Goal: Task Accomplishment & Management: Manage account settings

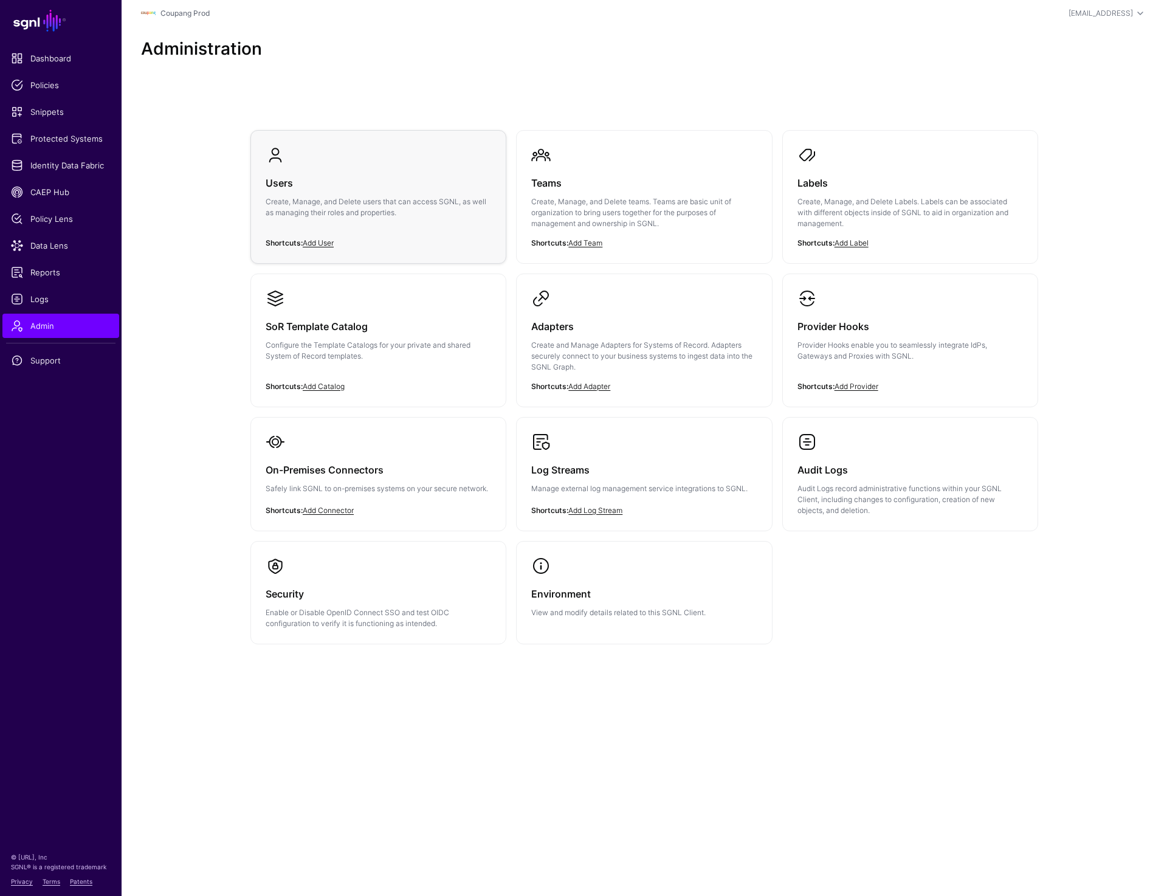
click at [328, 208] on p "Create, Manage, and Delete users that can access SGNL, as well as managing thei…" at bounding box center [378, 207] width 225 height 22
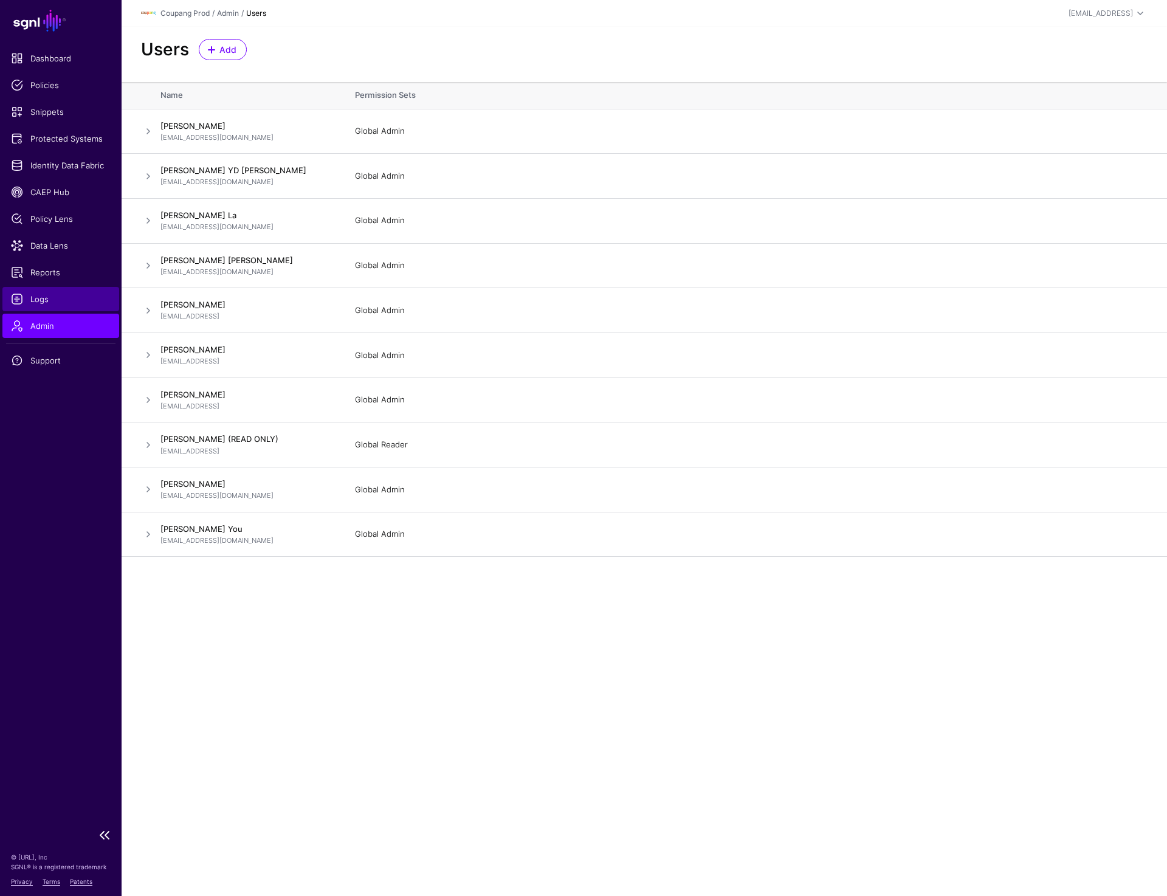
click at [40, 293] on span "Logs" at bounding box center [61, 299] width 100 height 12
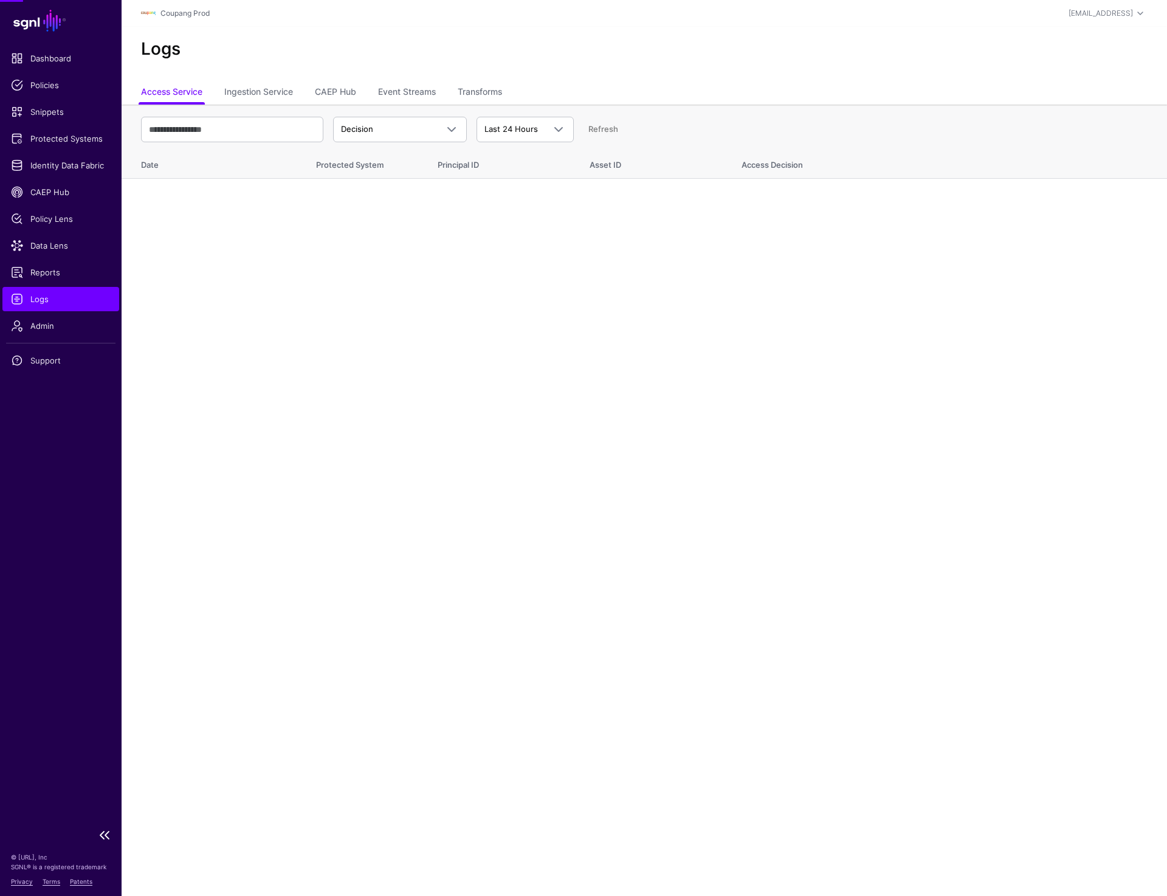
click at [40, 293] on span "Logs" at bounding box center [61, 299] width 100 height 12
click at [44, 329] on span "Admin" at bounding box center [61, 326] width 100 height 12
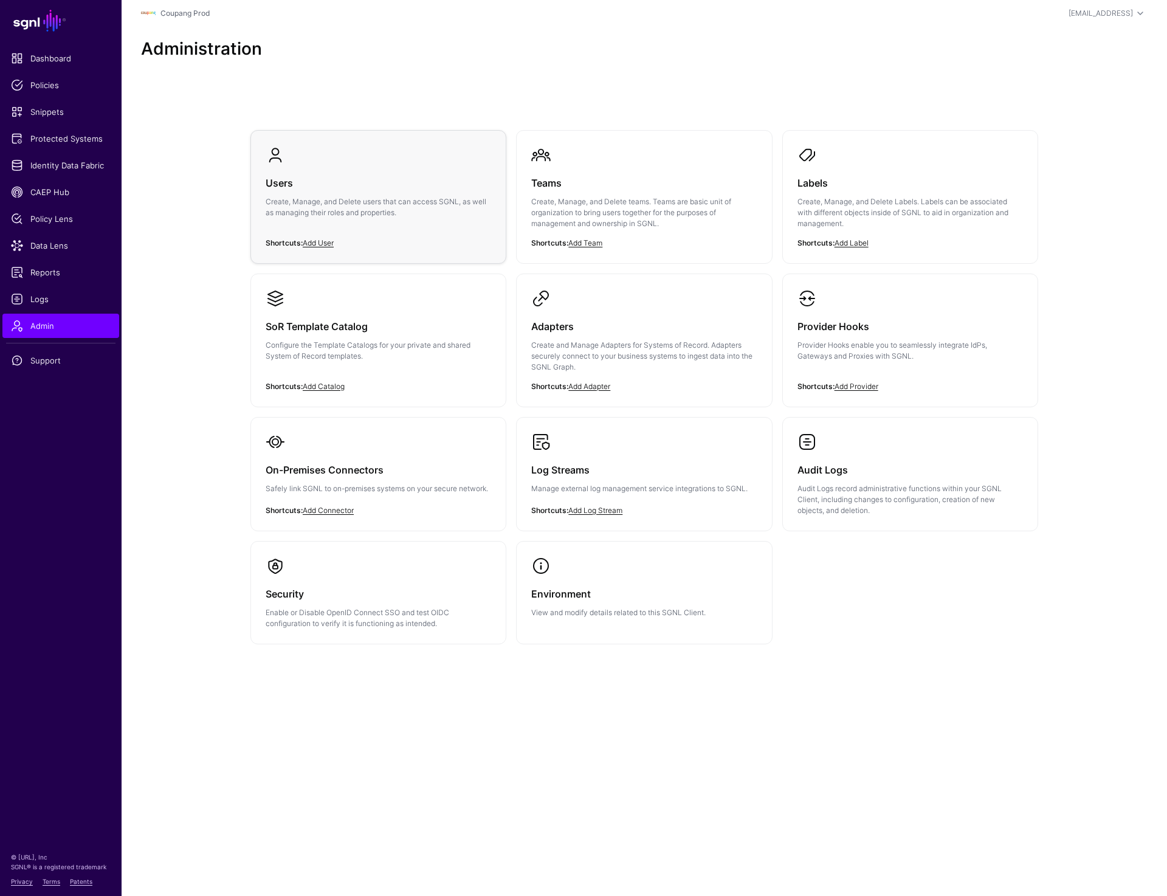
click at [346, 199] on p "Create, Manage, and Delete users that can access SGNL, as well as managing thei…" at bounding box center [378, 207] width 225 height 22
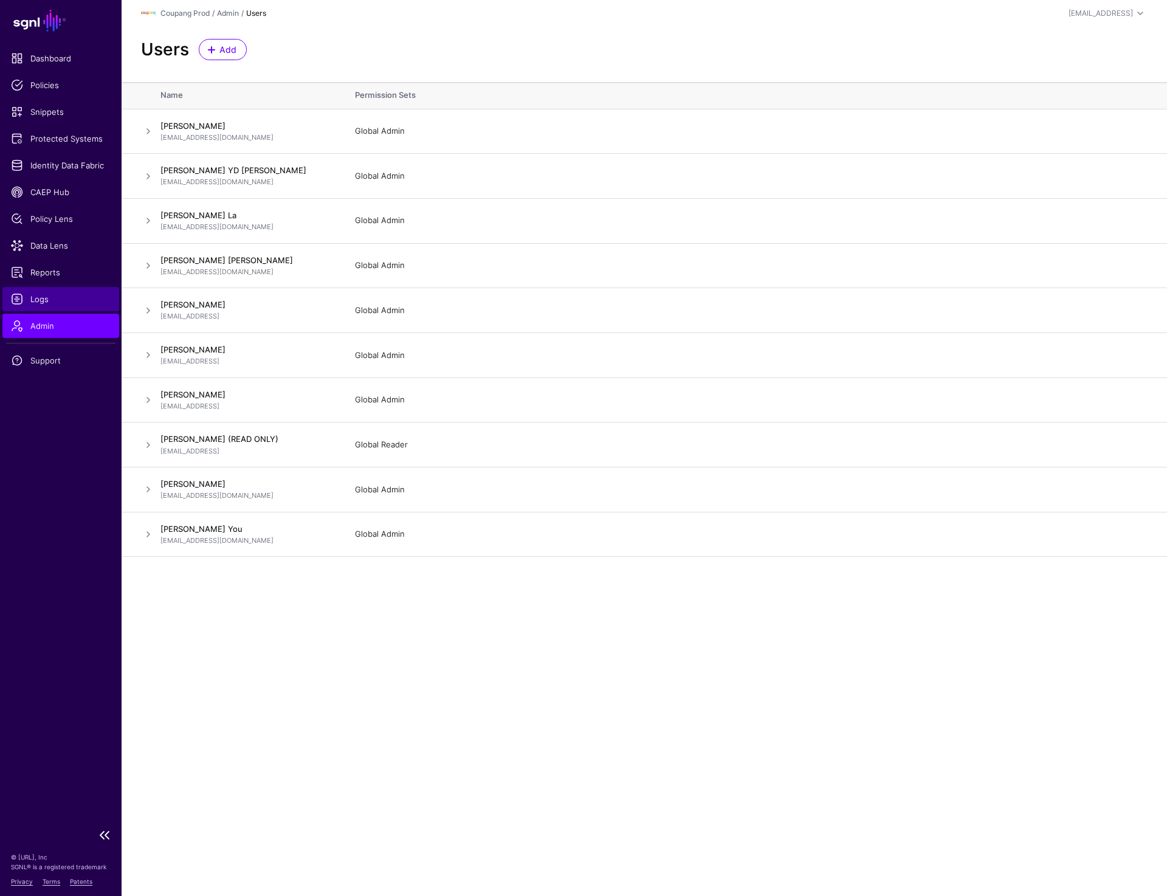
click at [51, 304] on span "Logs" at bounding box center [61, 299] width 100 height 12
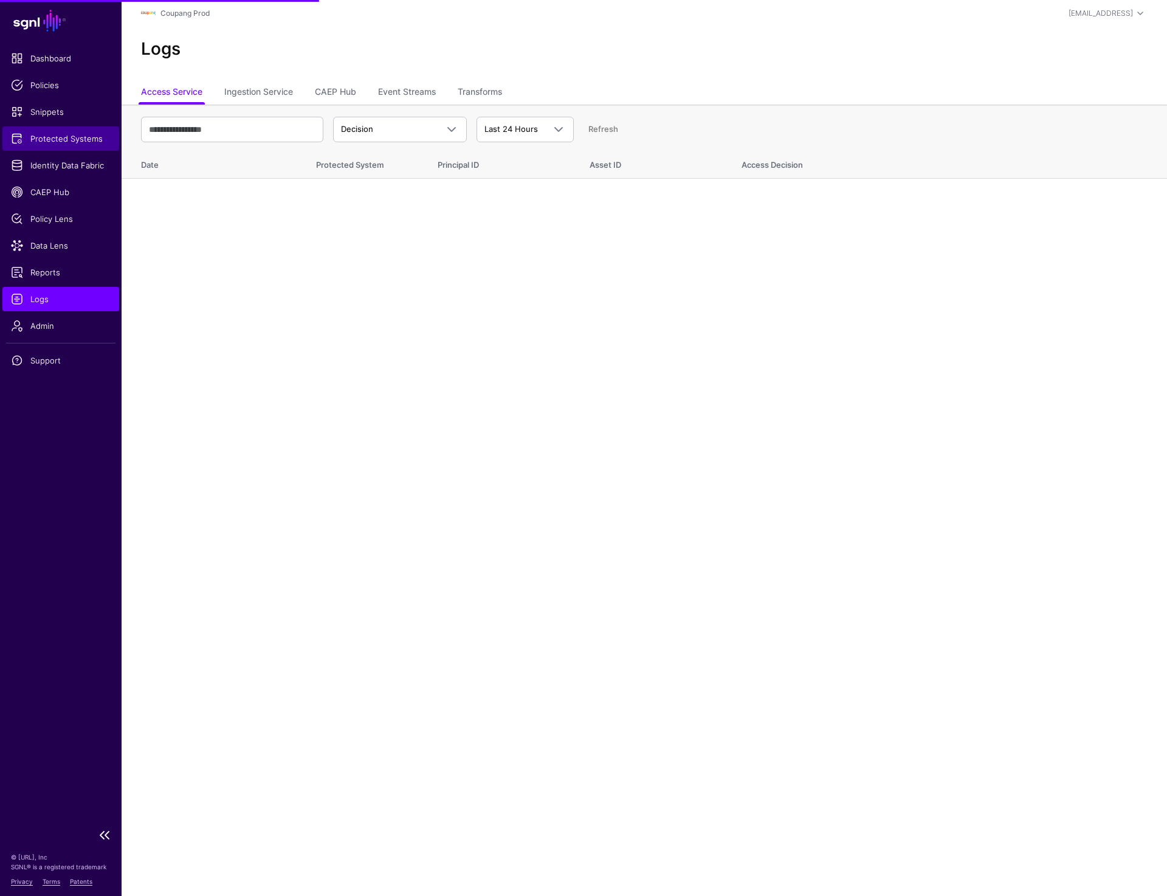
click at [50, 142] on span "Protected Systems" at bounding box center [61, 138] width 100 height 12
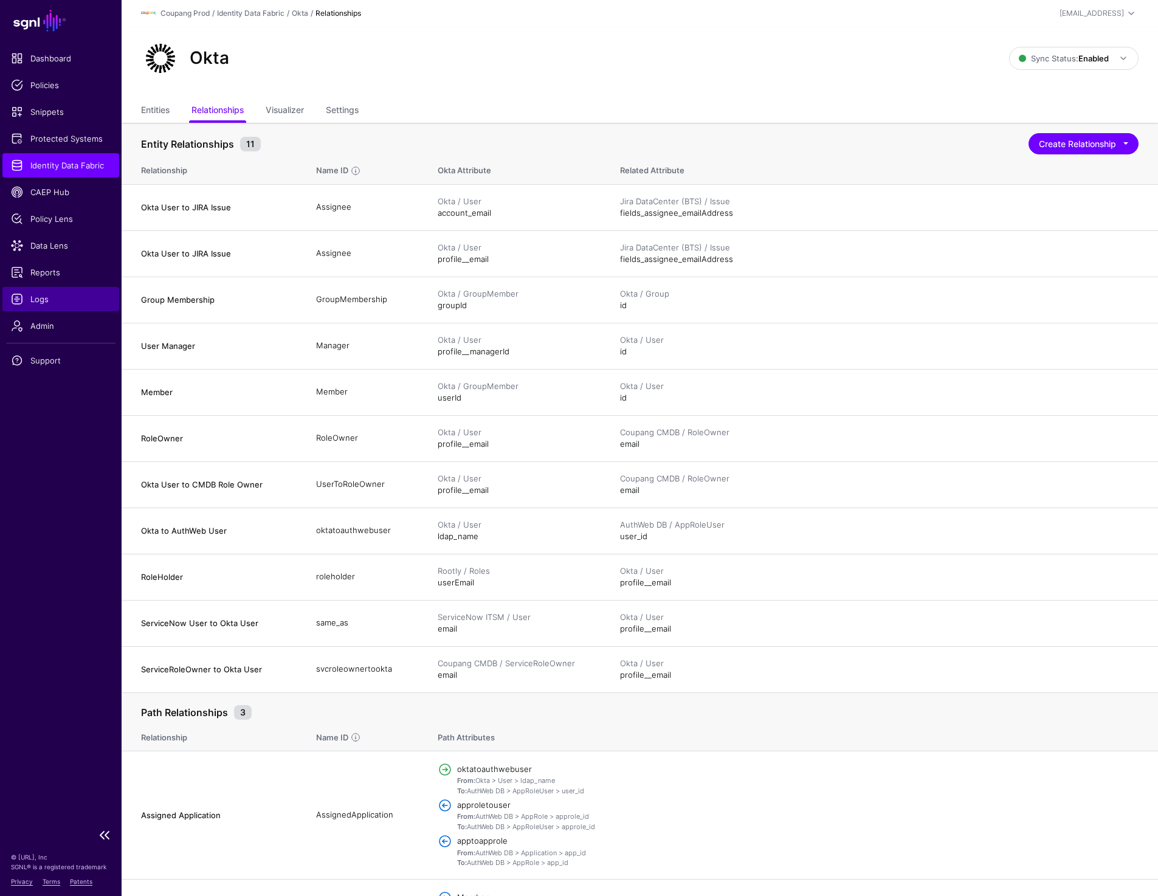
click at [38, 291] on link "Logs" at bounding box center [60, 299] width 117 height 24
click at [41, 332] on link "Admin" at bounding box center [60, 326] width 117 height 24
click at [49, 324] on span "Admin" at bounding box center [61, 326] width 100 height 12
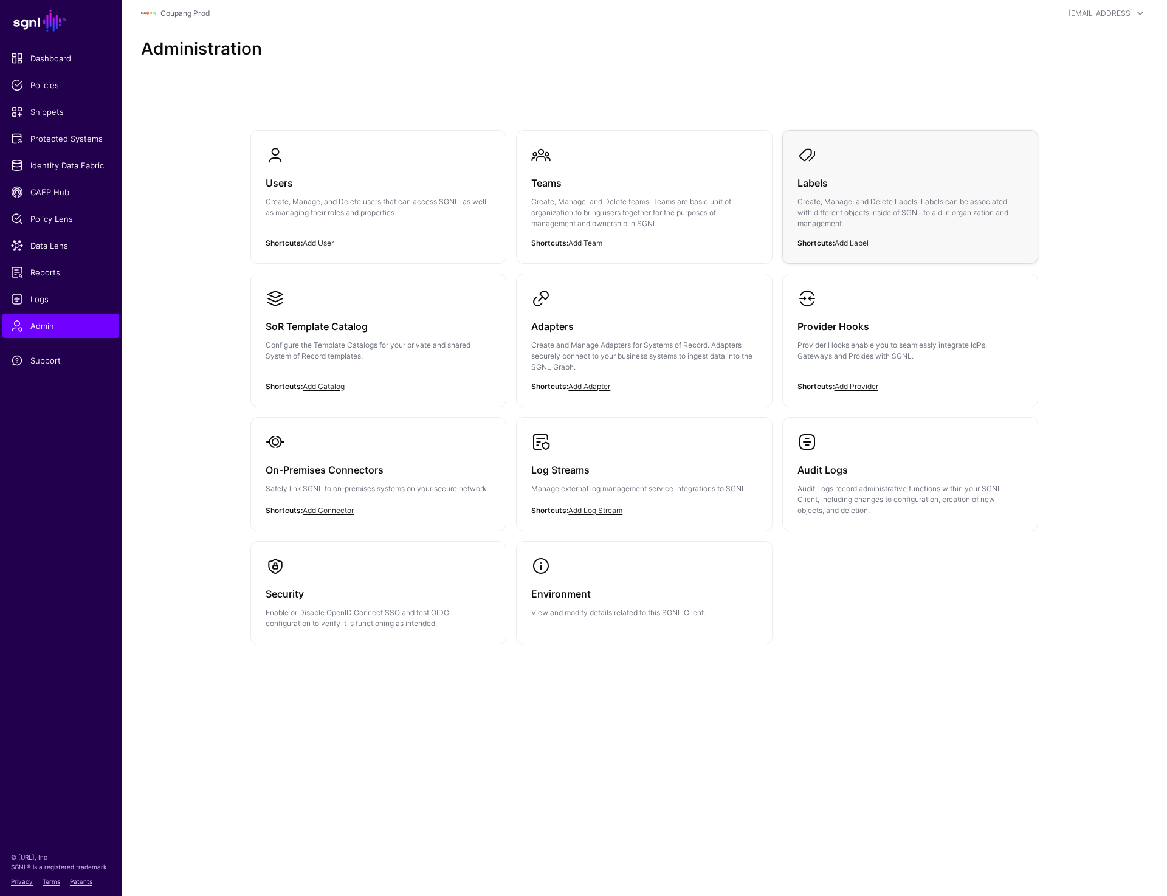
click at [860, 166] on div "Labels Create, Manage, and Delete Labels. Labels can be associated with differe…" at bounding box center [909, 207] width 225 height 84
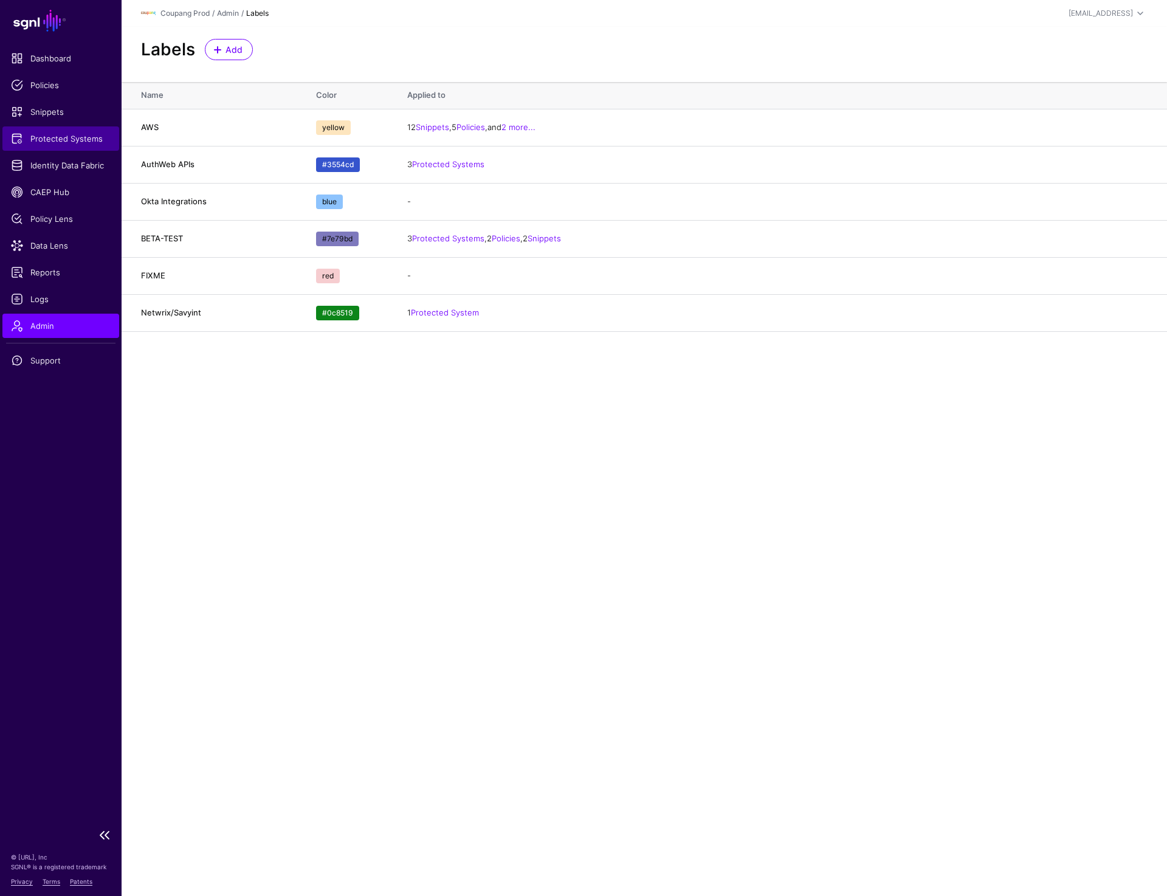
click at [49, 137] on span "Protected Systems" at bounding box center [61, 138] width 100 height 12
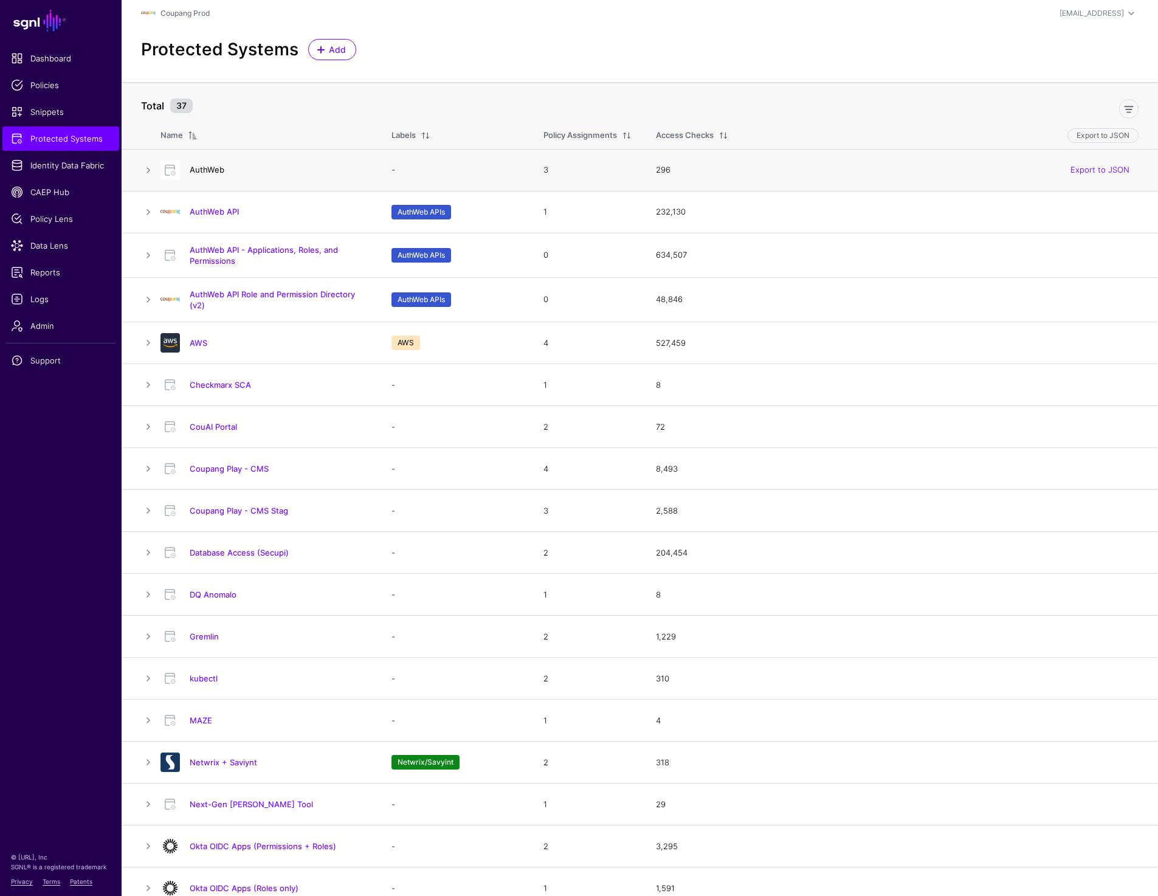
click at [194, 165] on link "AuthWeb" at bounding box center [207, 170] width 35 height 10
click at [222, 292] on link "AuthWeb API Role and Permission Directory (v2)" at bounding box center [272, 299] width 165 height 21
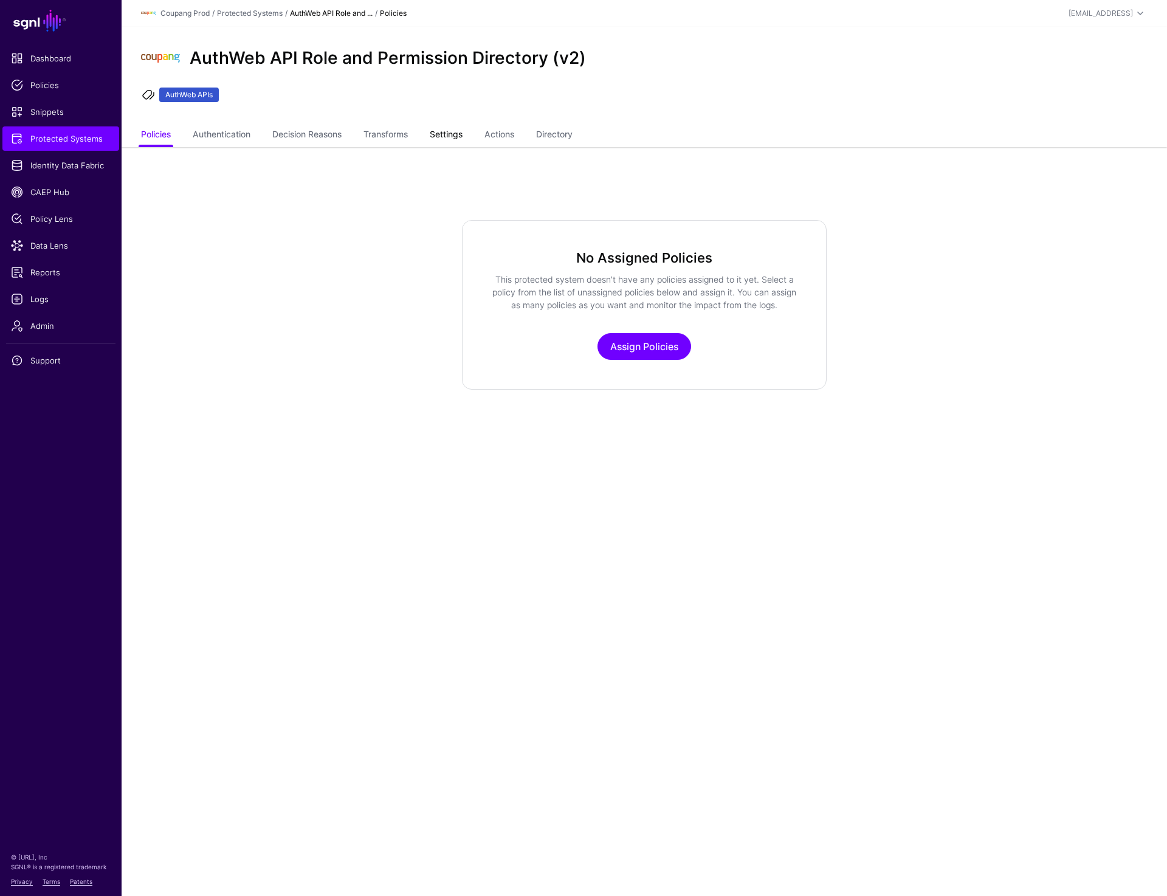
click at [439, 143] on link "Settings" at bounding box center [446, 135] width 33 height 23
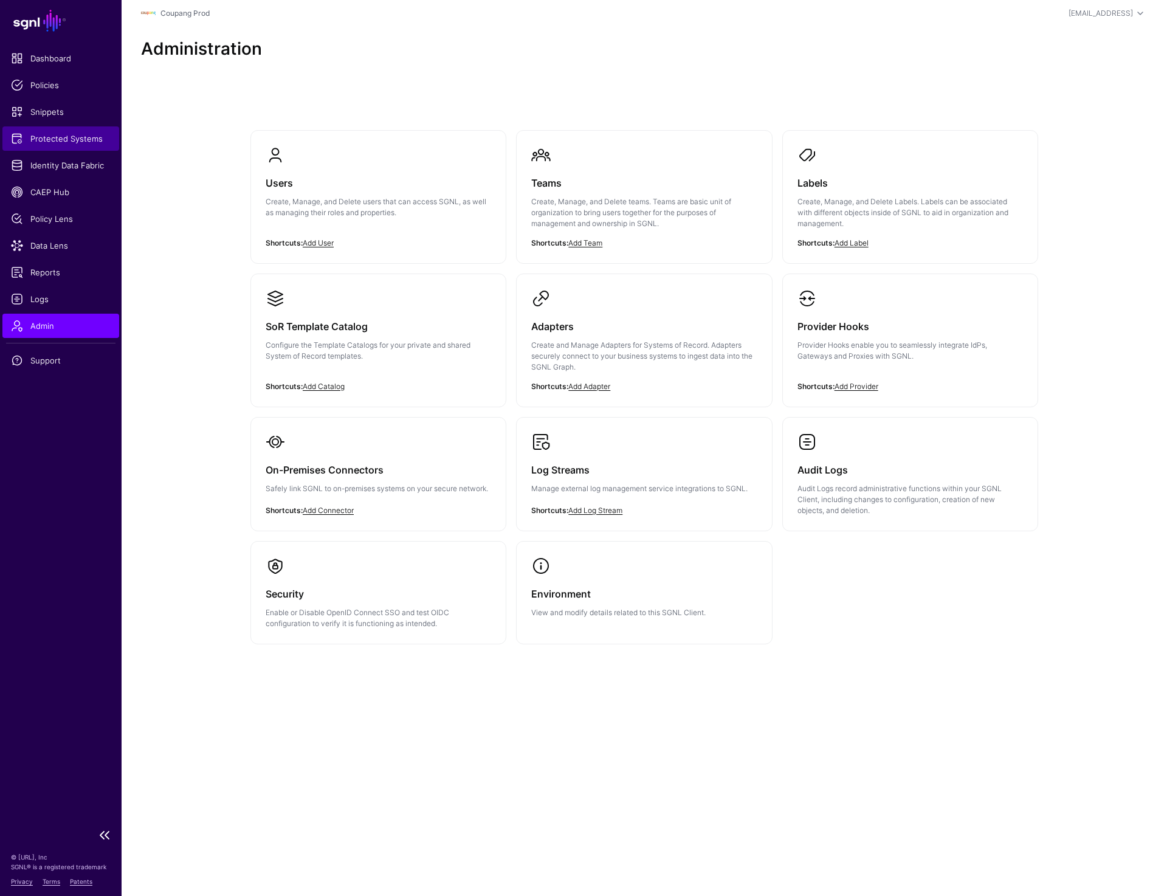
click at [62, 137] on span "Protected Systems" at bounding box center [61, 138] width 100 height 12
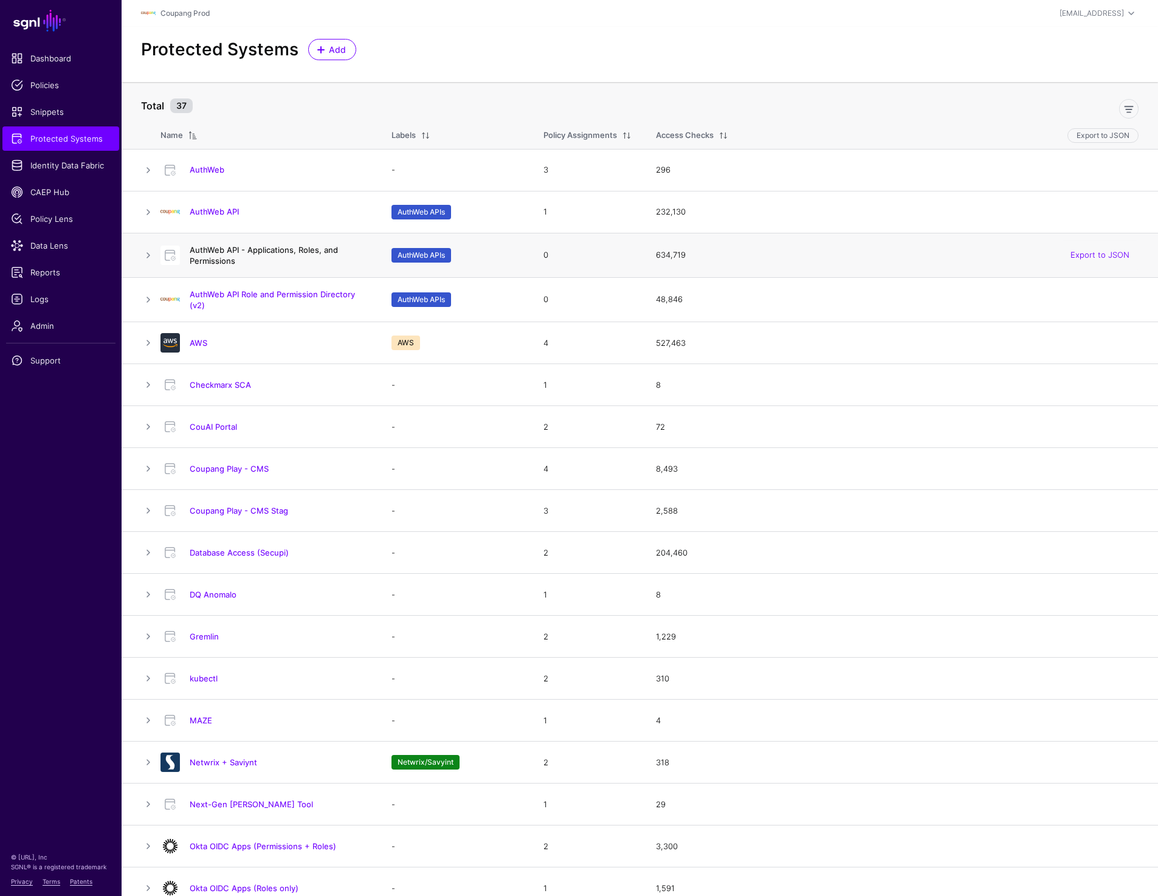
click at [229, 261] on link "AuthWeb API - Applications, Roles, and Permissions" at bounding box center [264, 255] width 148 height 21
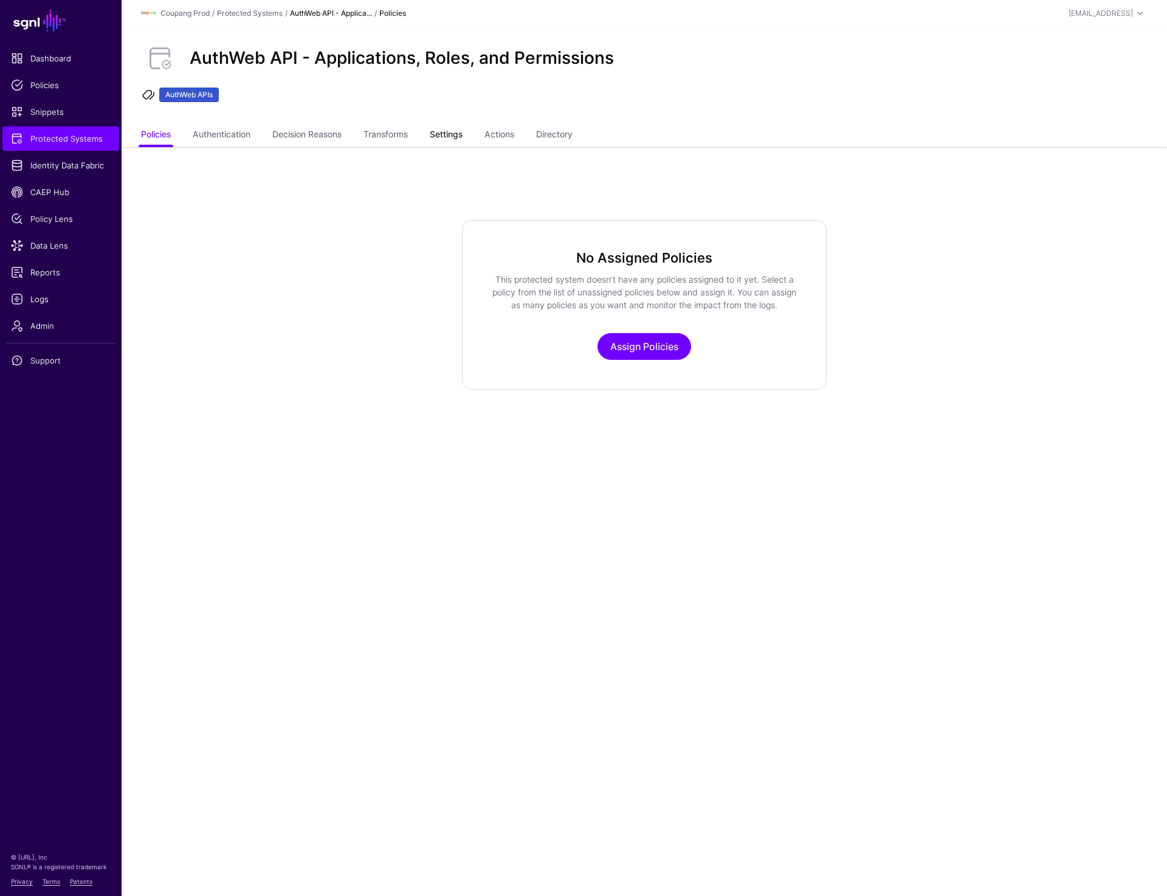
click at [455, 136] on link "Settings" at bounding box center [446, 135] width 33 height 23
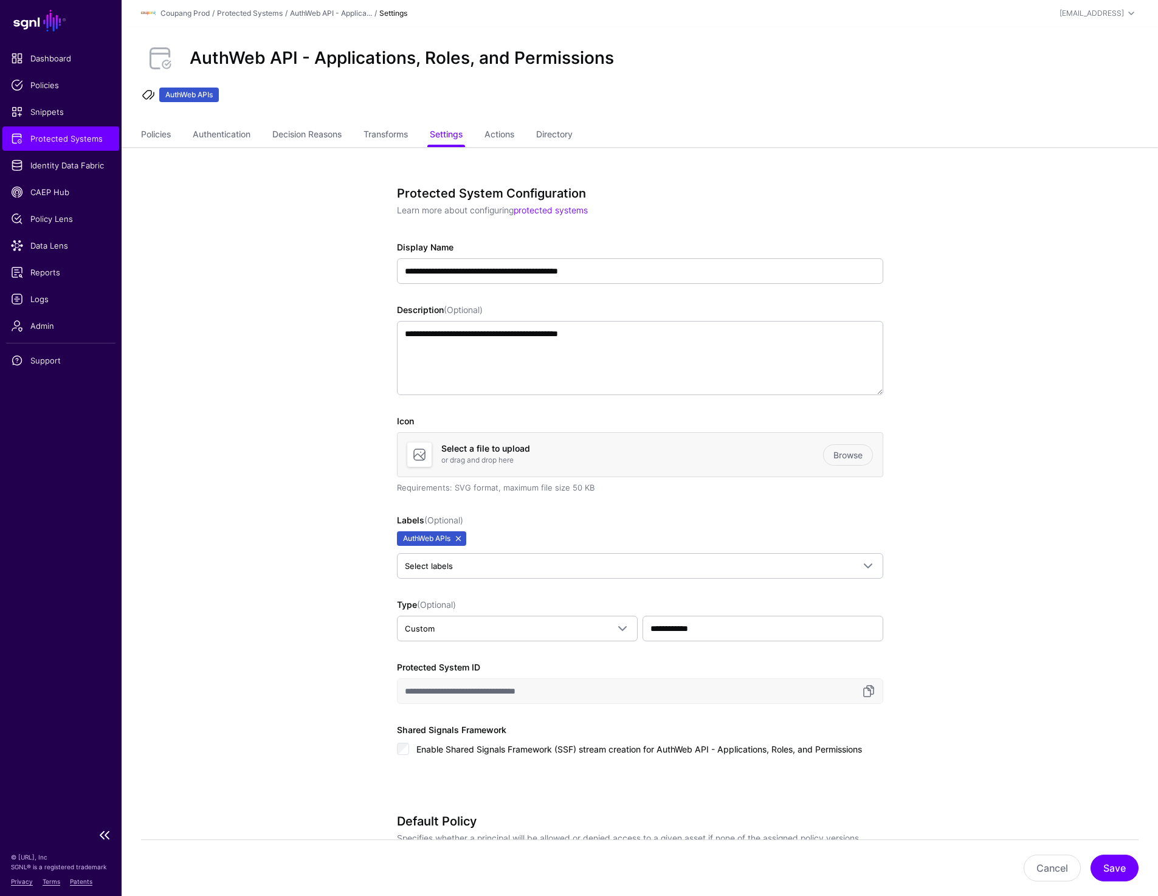
click at [75, 137] on span "Protected Systems" at bounding box center [61, 138] width 100 height 12
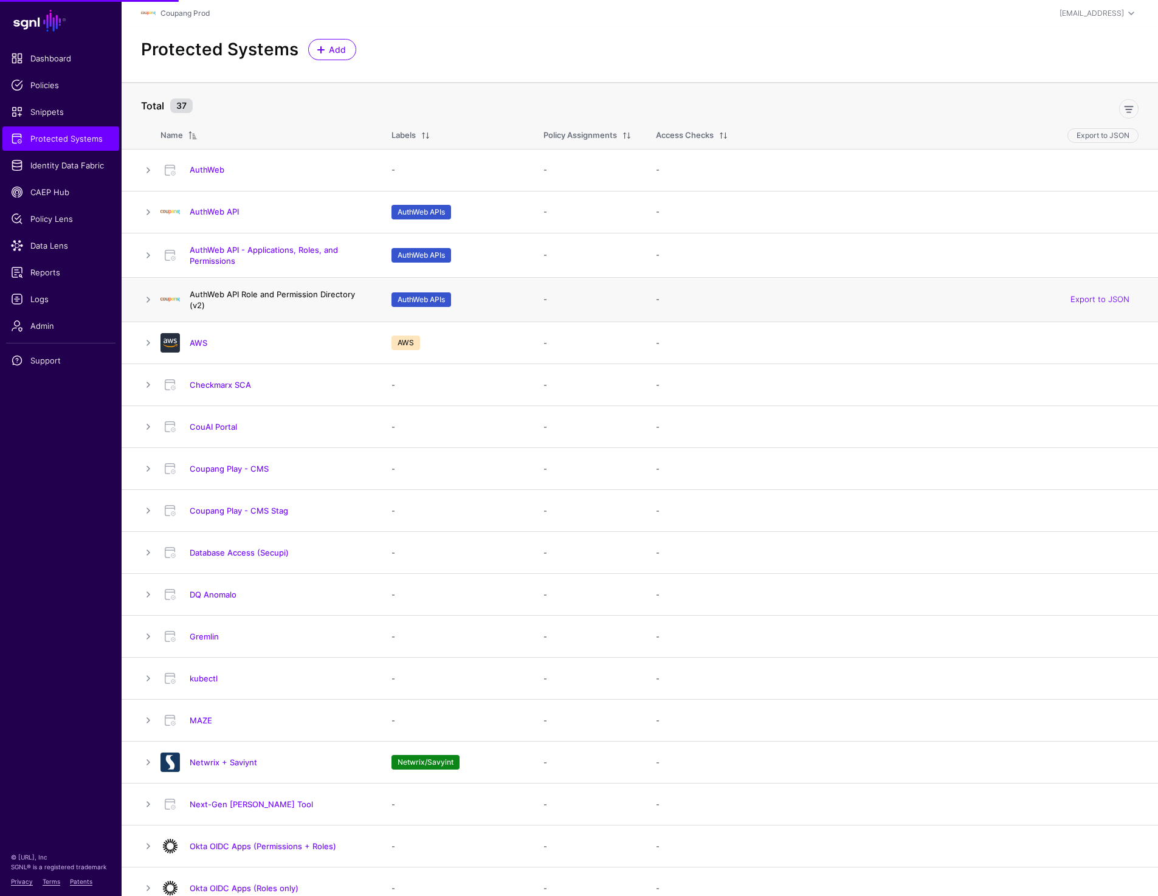
click at [221, 293] on link "AuthWeb API Role and Permission Directory (v2)" at bounding box center [272, 299] width 165 height 21
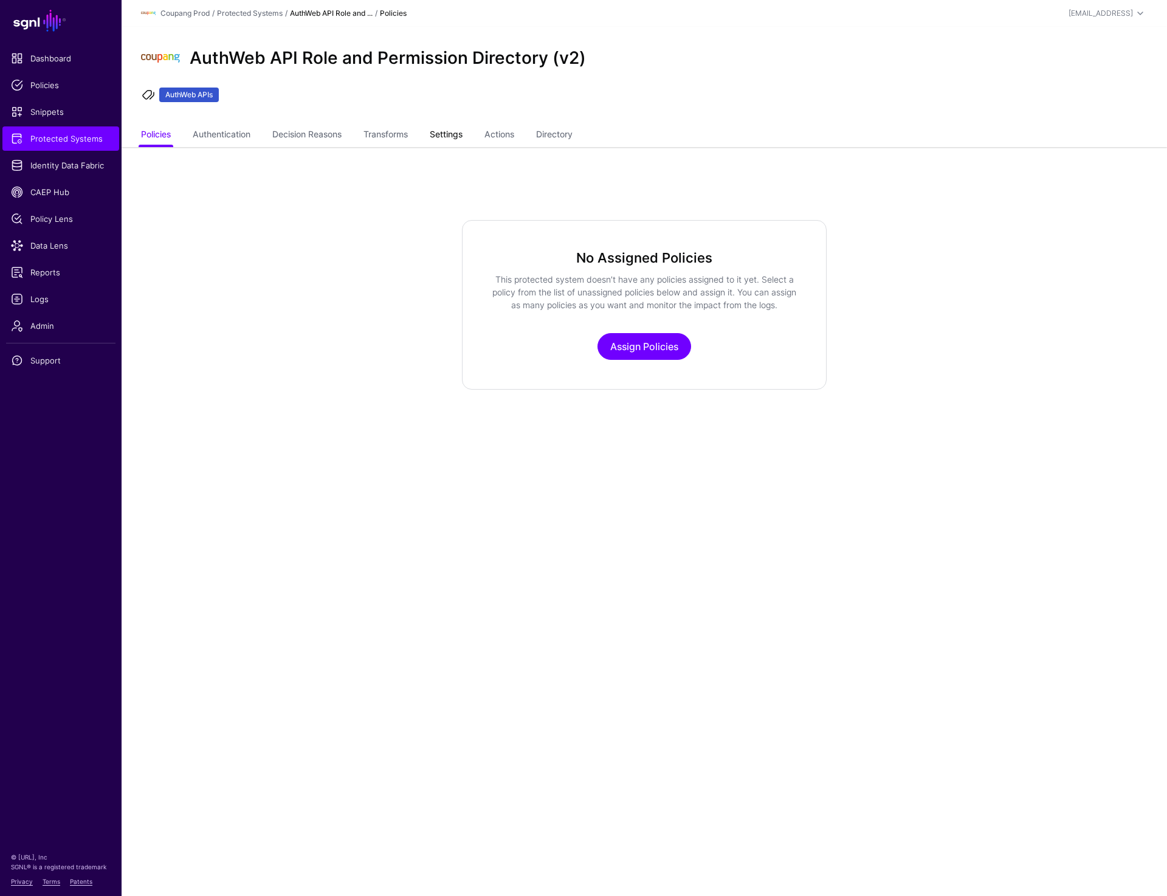
click at [444, 133] on link "Settings" at bounding box center [446, 135] width 33 height 23
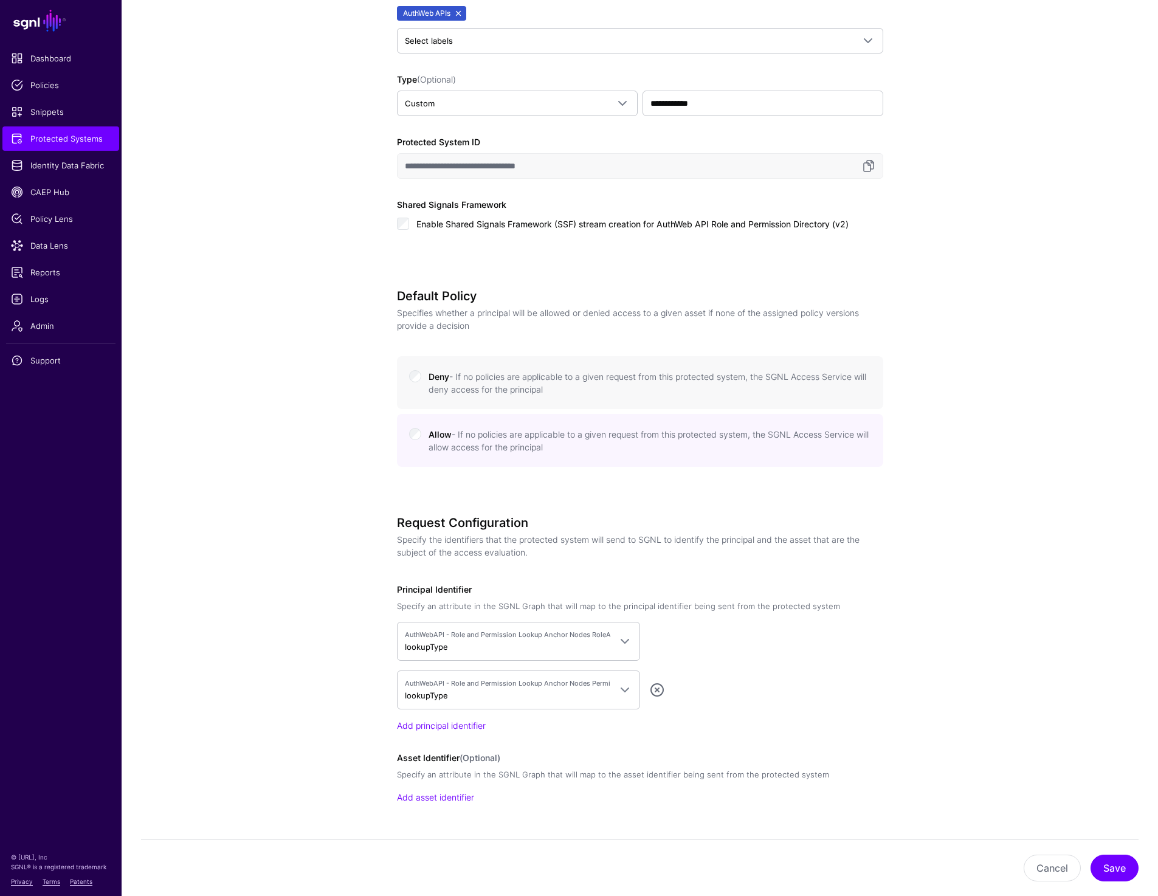
scroll to position [549, 0]
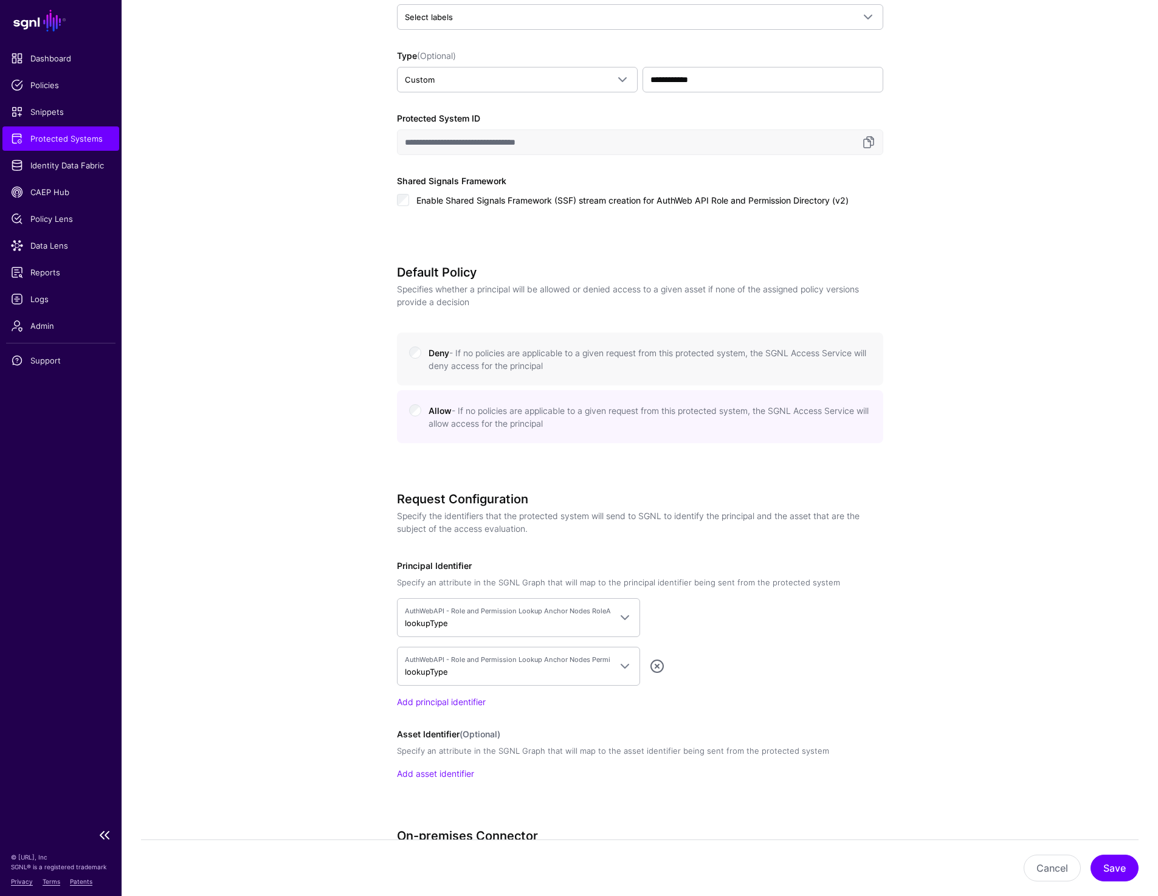
click at [58, 135] on span "Protected Systems" at bounding box center [61, 138] width 100 height 12
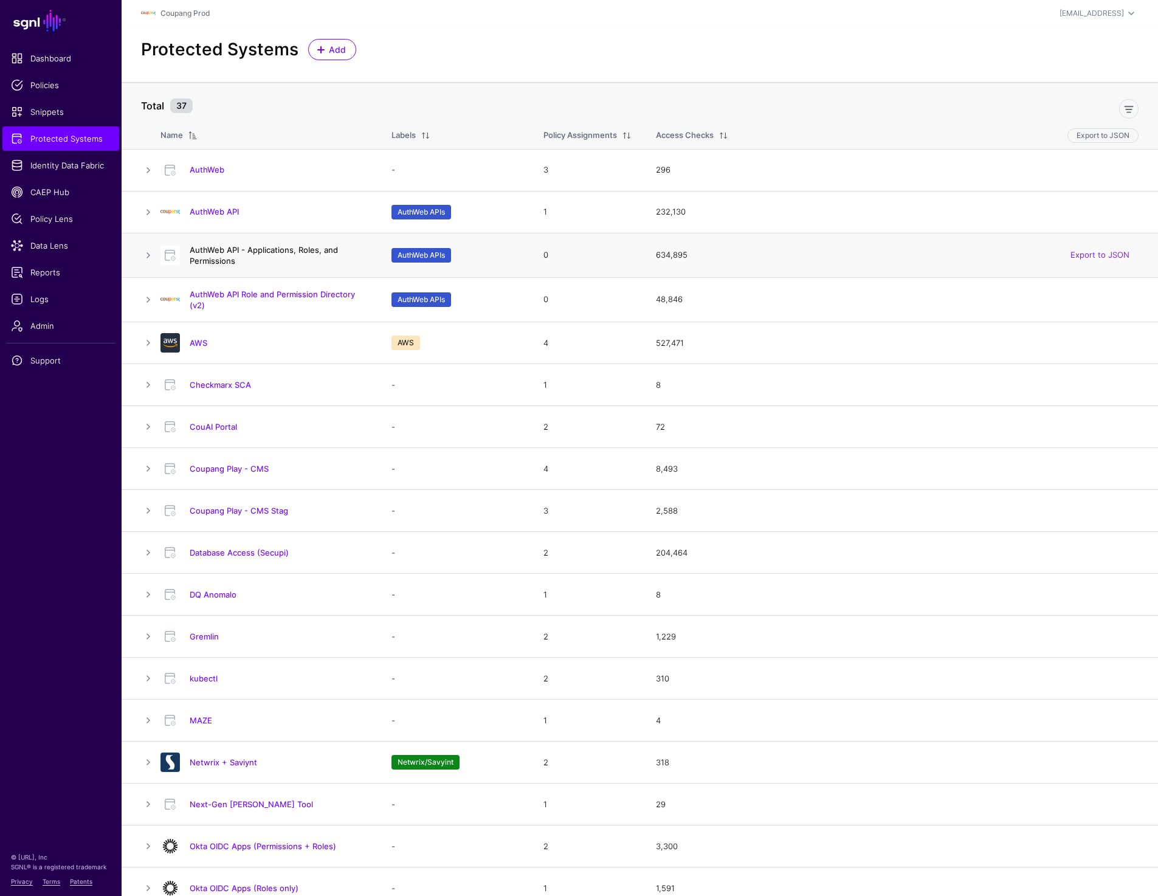
click at [240, 251] on link "AuthWeb API - Applications, Roles, and Permissions" at bounding box center [264, 255] width 148 height 21
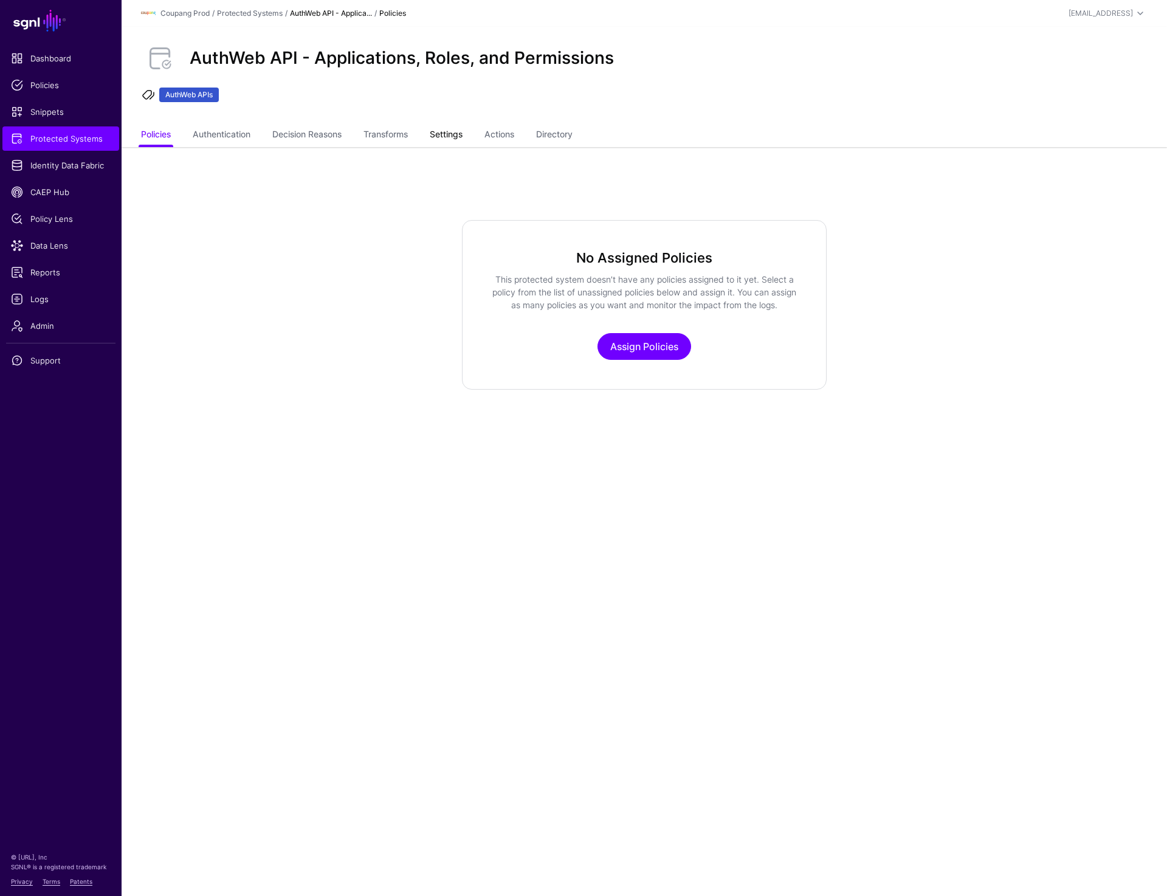
click at [452, 133] on link "Settings" at bounding box center [446, 135] width 33 height 23
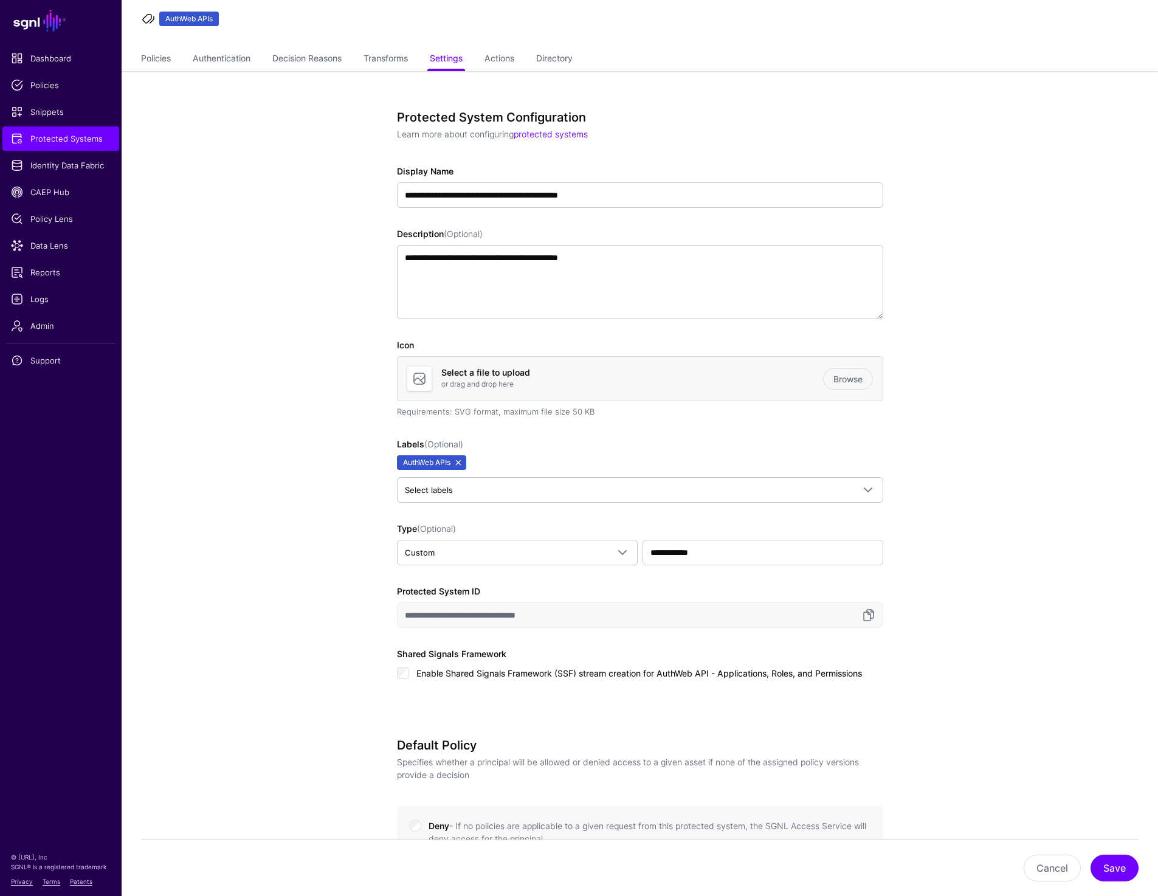
scroll to position [80, 0]
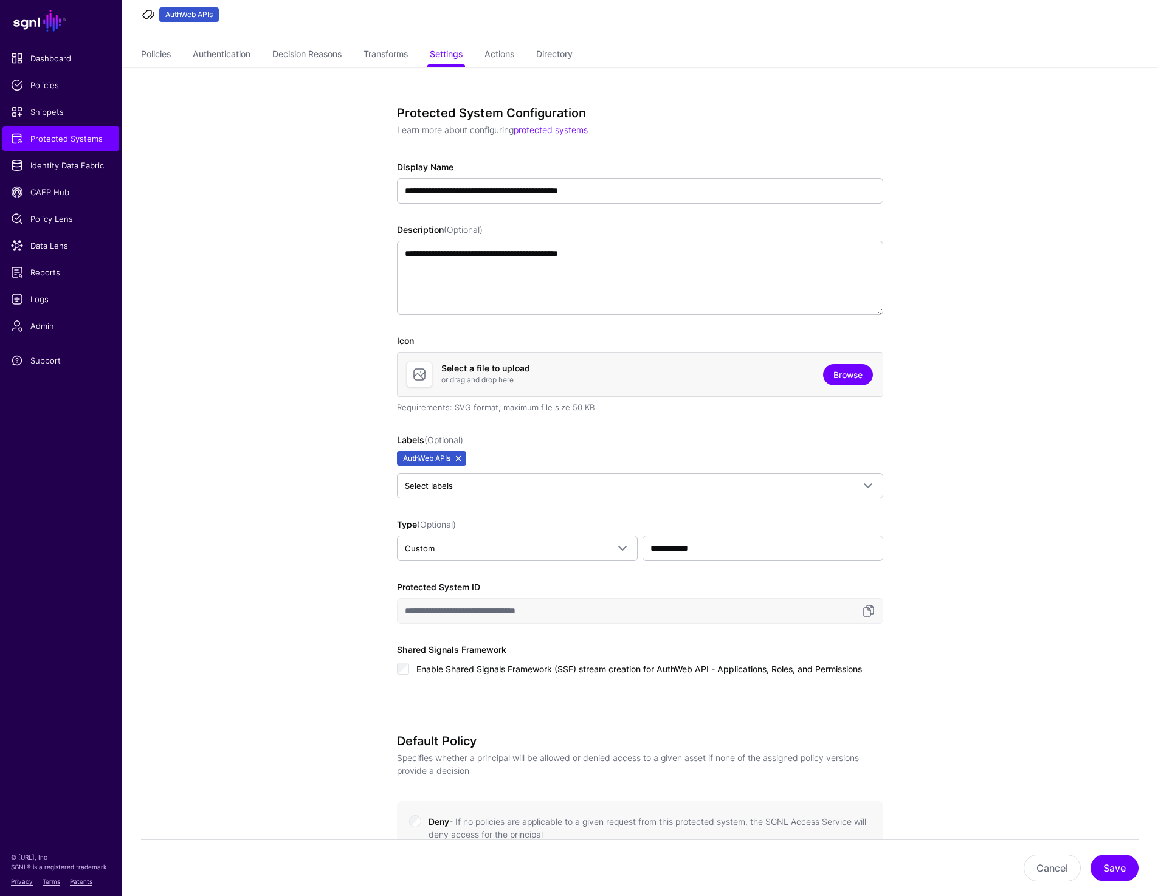
click at [843, 372] on link "Browse" at bounding box center [848, 374] width 50 height 21
click at [1123, 868] on button "Save" at bounding box center [1114, 867] width 48 height 27
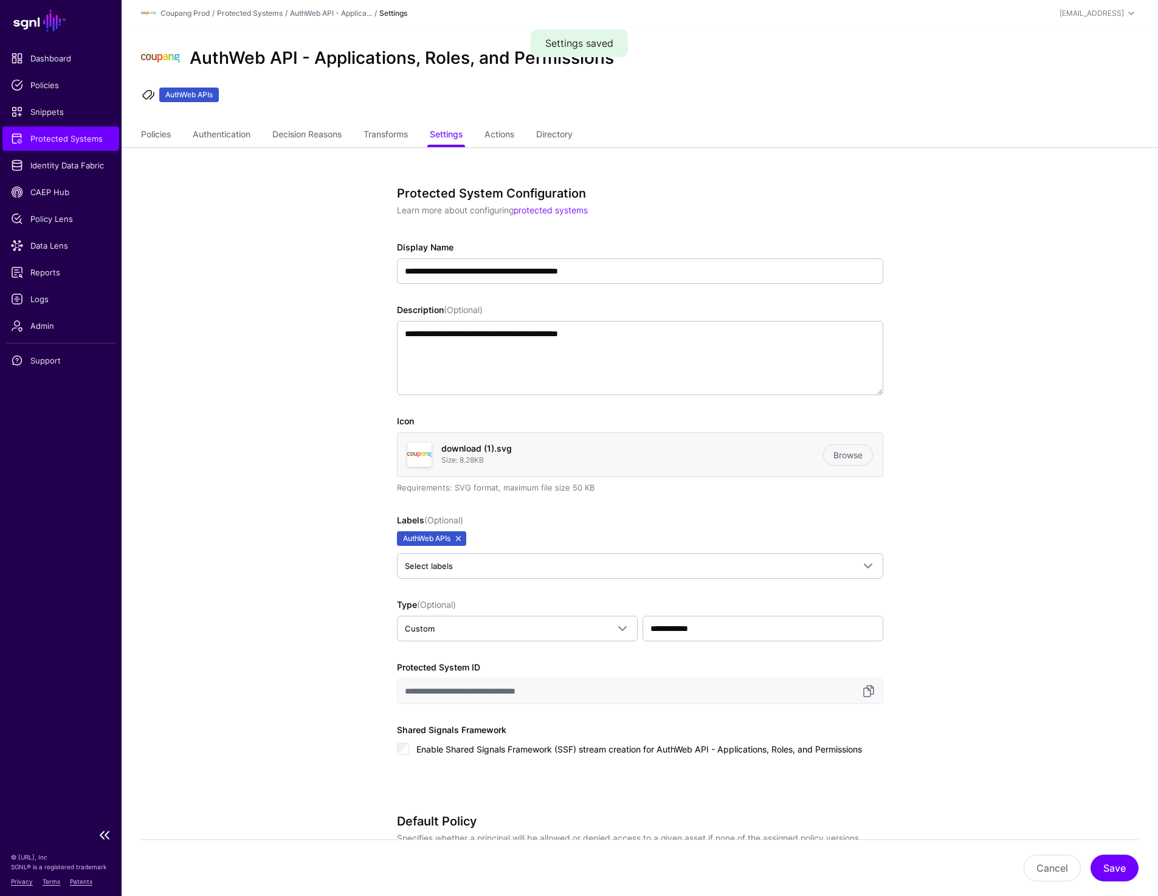
click at [66, 138] on span "Protected Systems" at bounding box center [61, 138] width 100 height 12
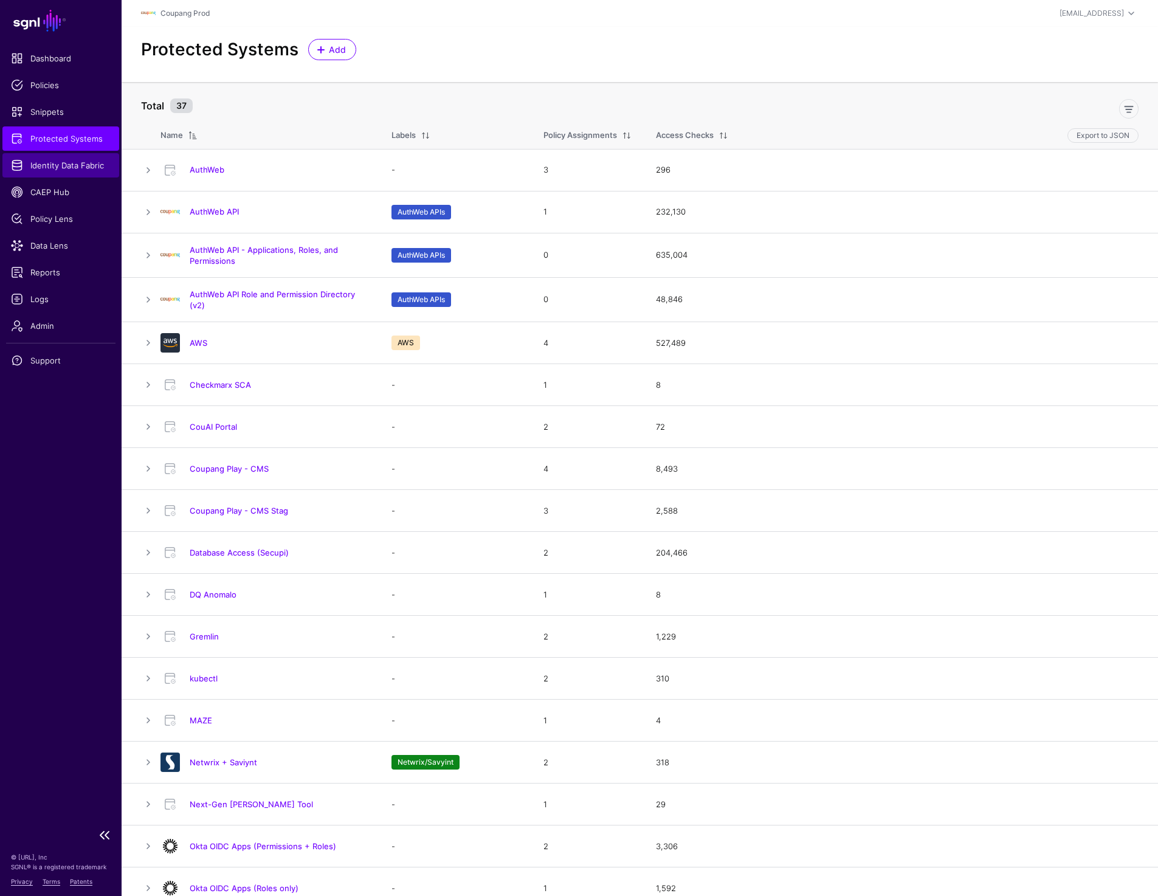
click at [41, 156] on link "Identity Data Fabric" at bounding box center [60, 165] width 117 height 24
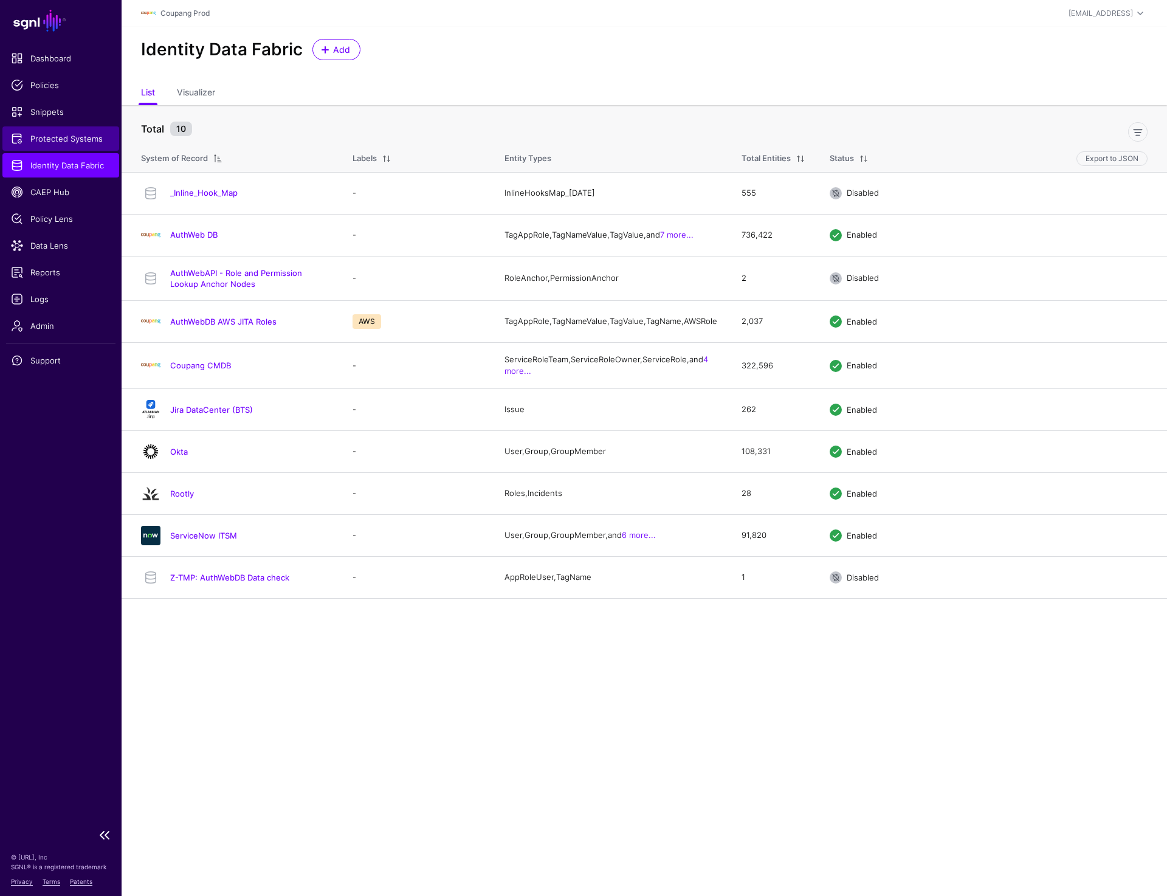
click at [48, 142] on span "Protected Systems" at bounding box center [61, 138] width 100 height 12
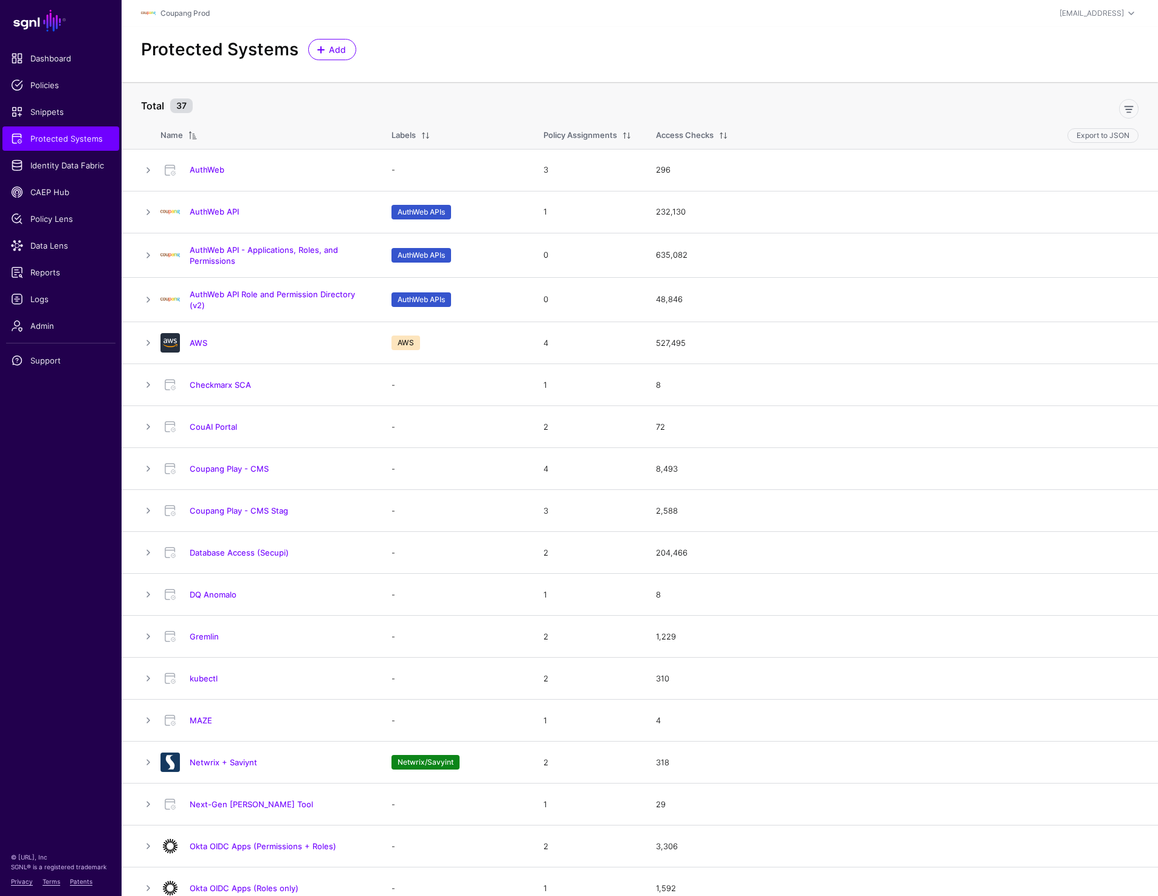
click at [245, 250] on link "AuthWeb API - Applications, Roles, and Permissions" at bounding box center [264, 255] width 148 height 21
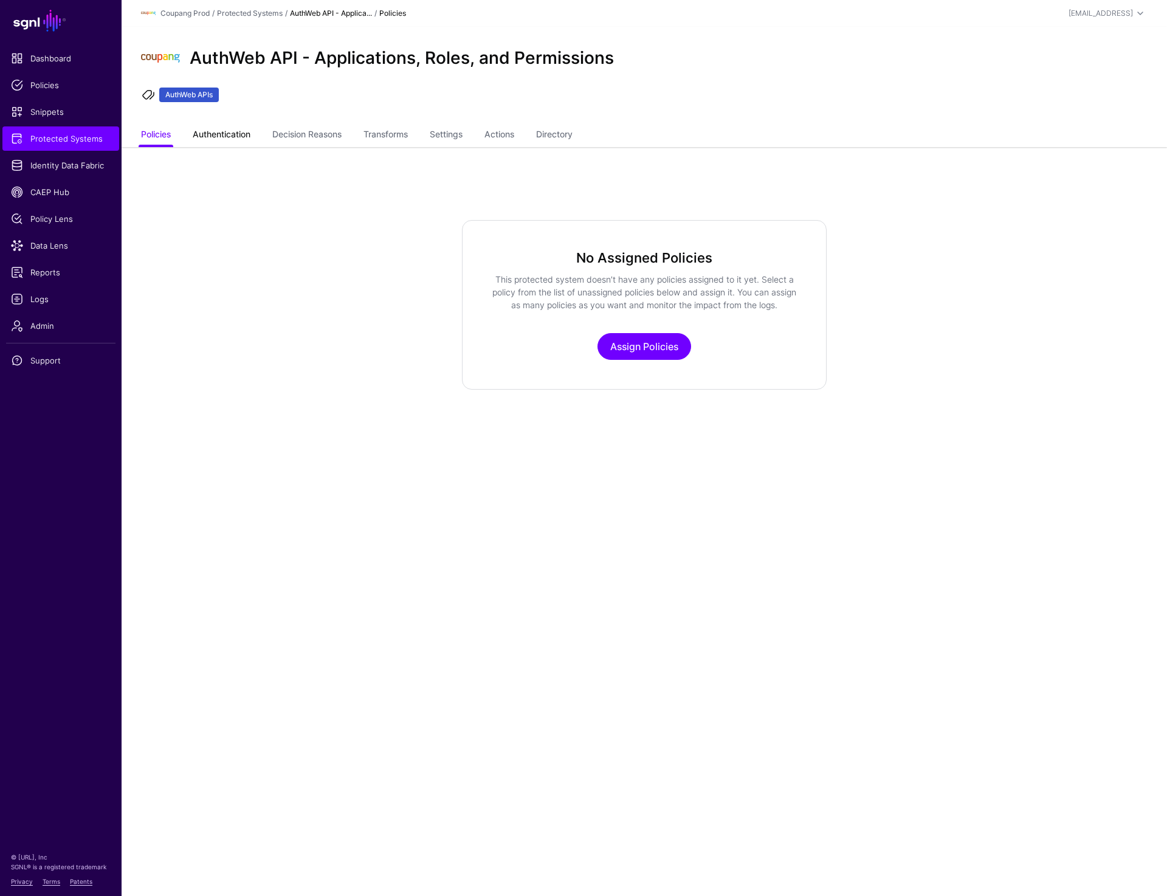
click at [222, 136] on link "Authentication" at bounding box center [222, 135] width 58 height 23
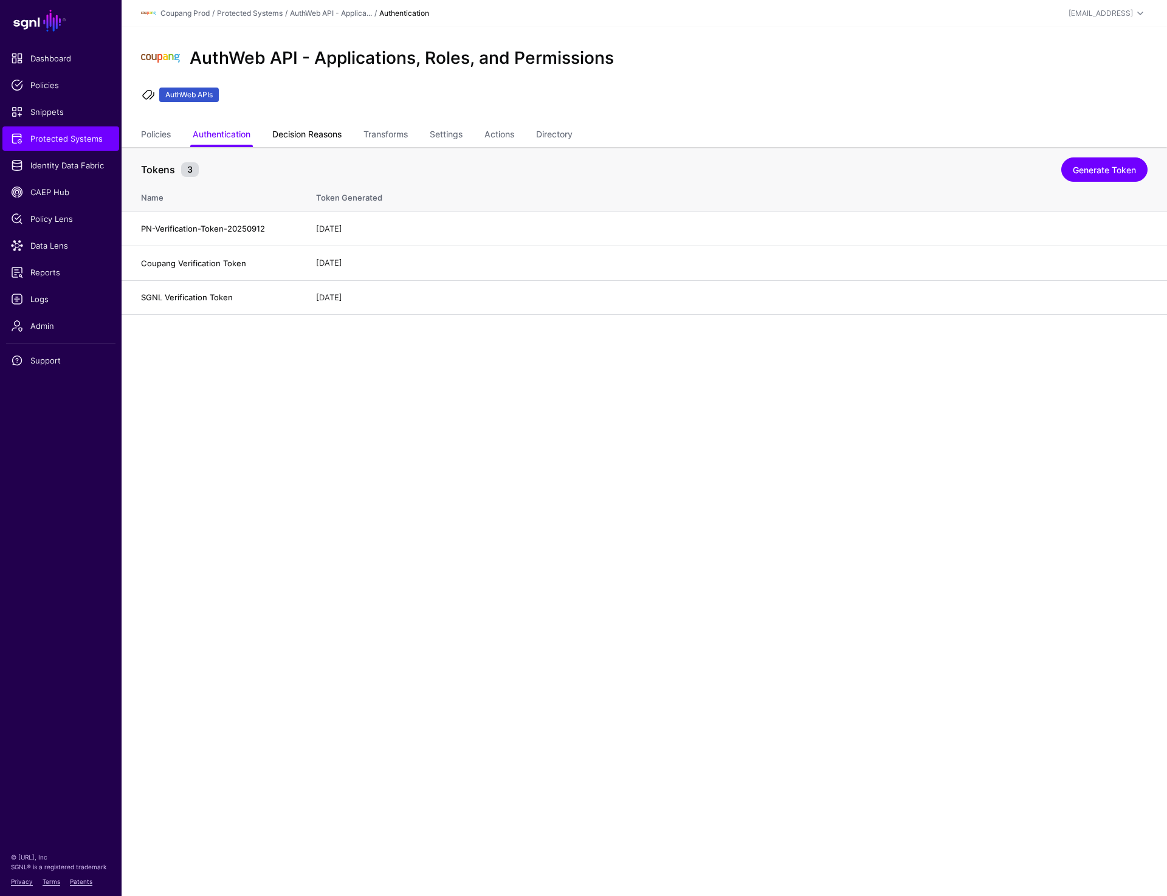
click at [317, 136] on link "Decision Reasons" at bounding box center [306, 135] width 69 height 23
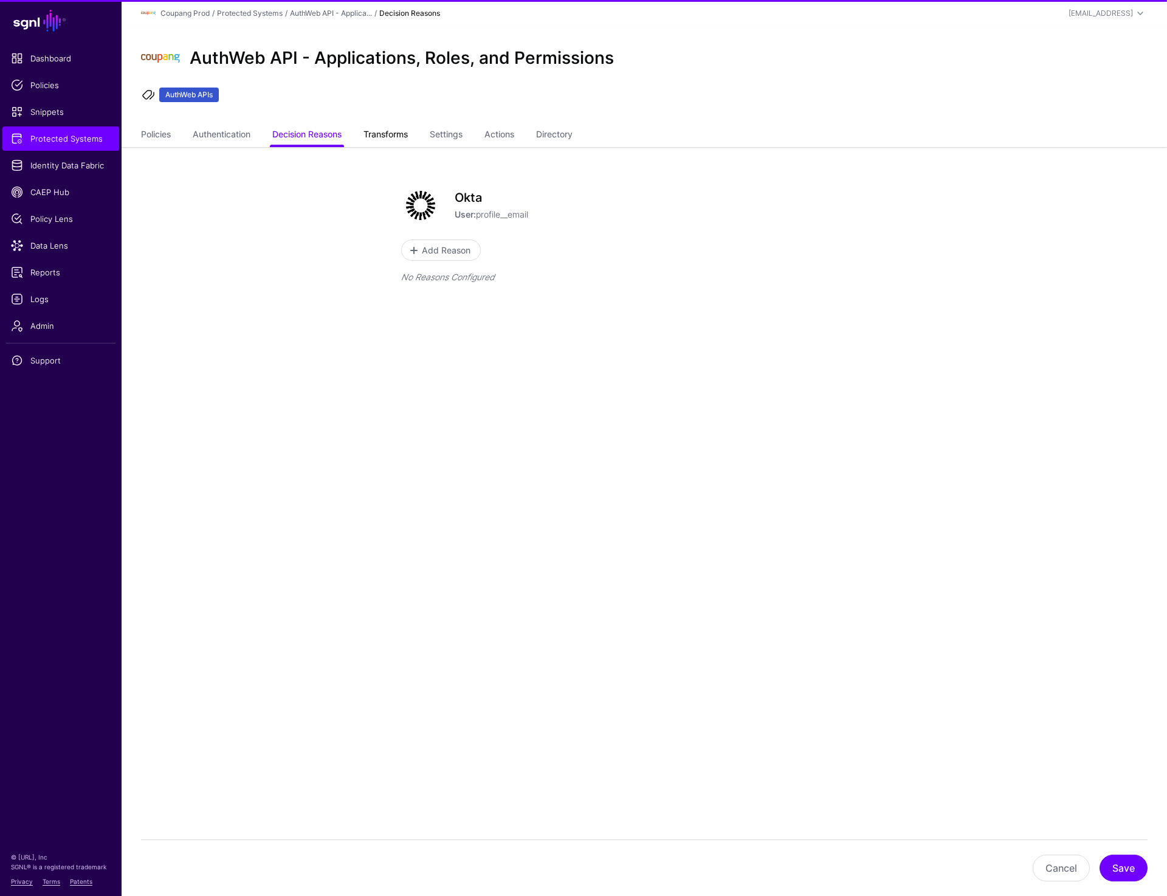
click at [397, 132] on link "Transforms" at bounding box center [385, 135] width 44 height 23
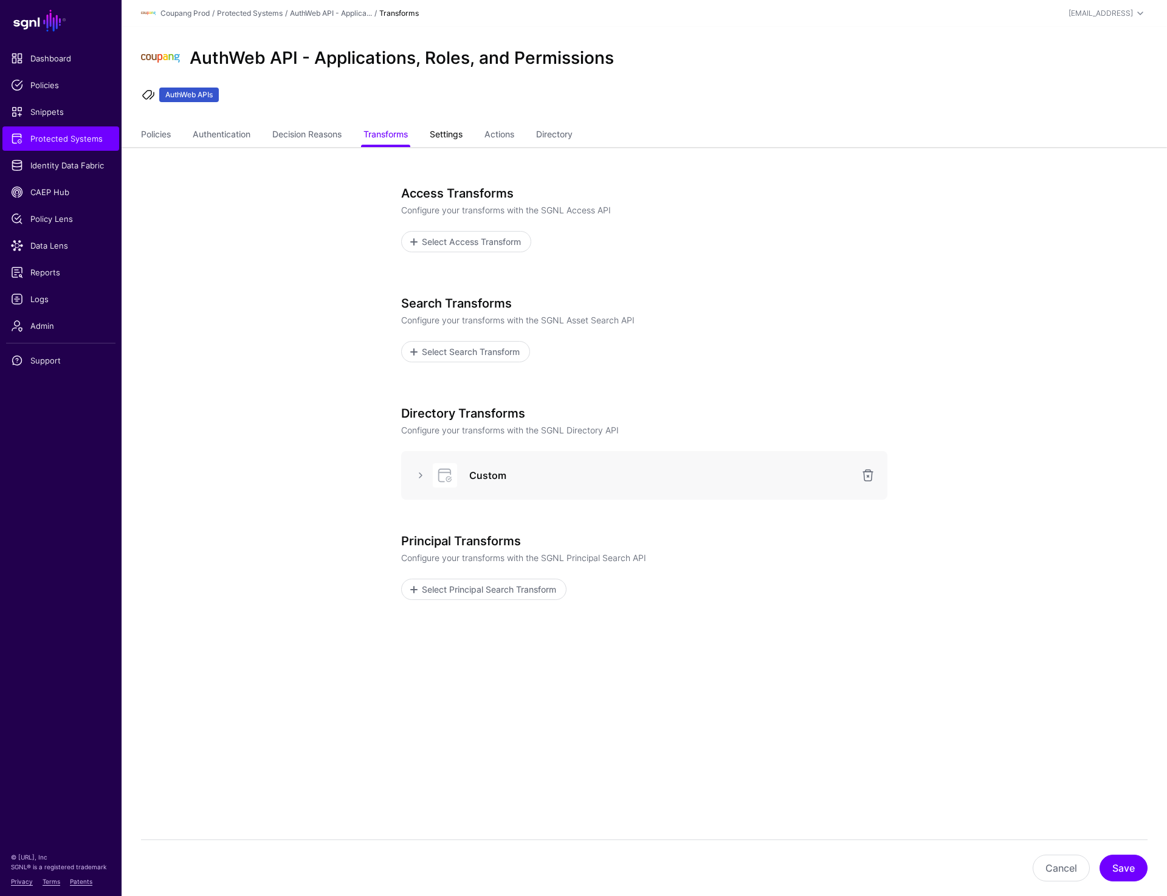
click at [444, 133] on link "Settings" at bounding box center [446, 135] width 33 height 23
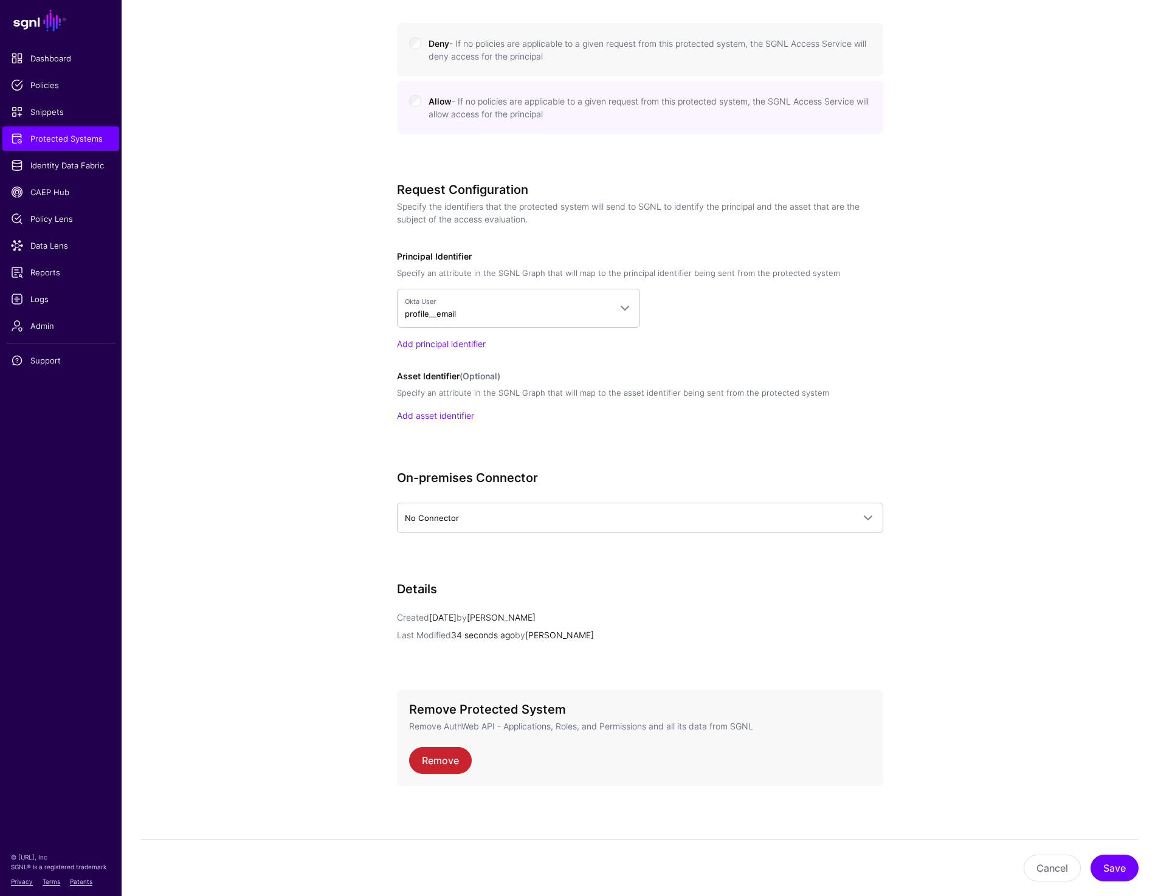
scroll to position [859, 0]
click at [42, 143] on span "Protected Systems" at bounding box center [61, 138] width 100 height 12
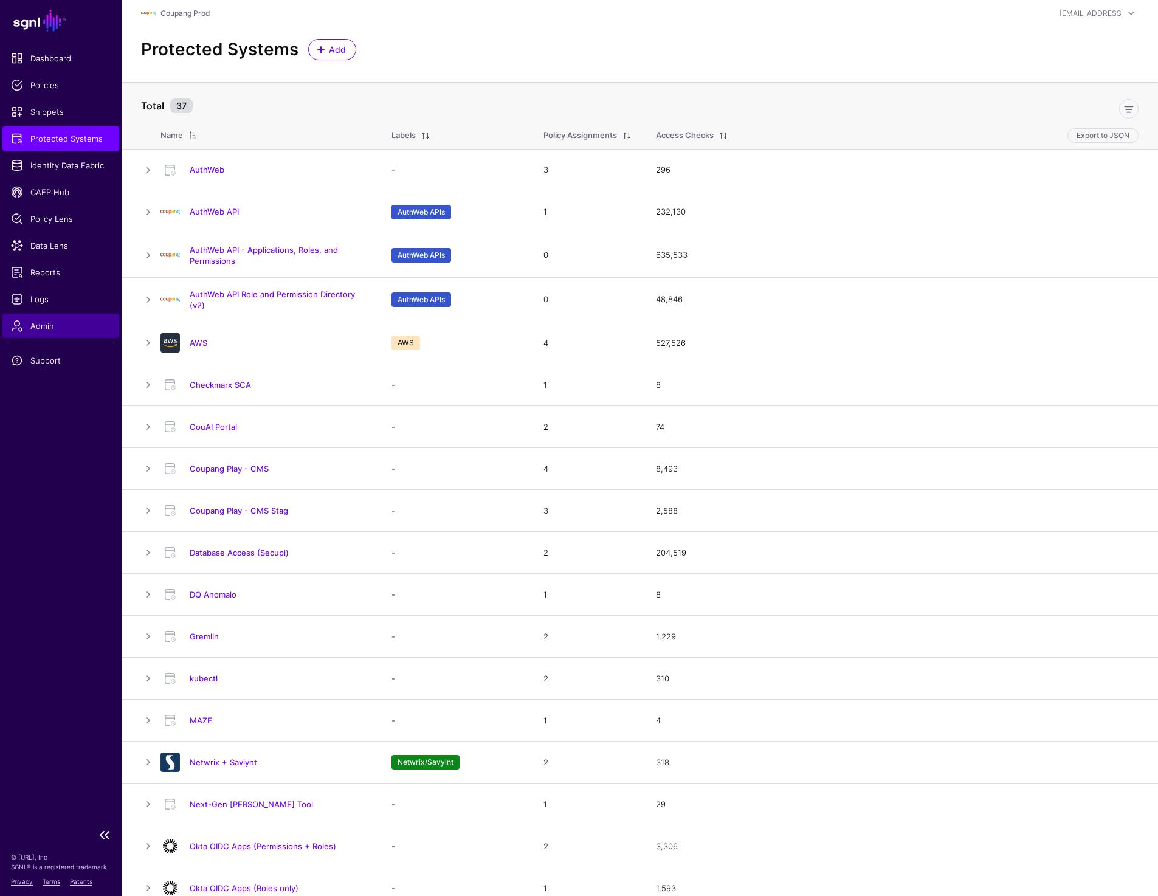
click at [57, 328] on span "Admin" at bounding box center [61, 326] width 100 height 12
click at [38, 320] on span "Admin" at bounding box center [61, 326] width 100 height 12
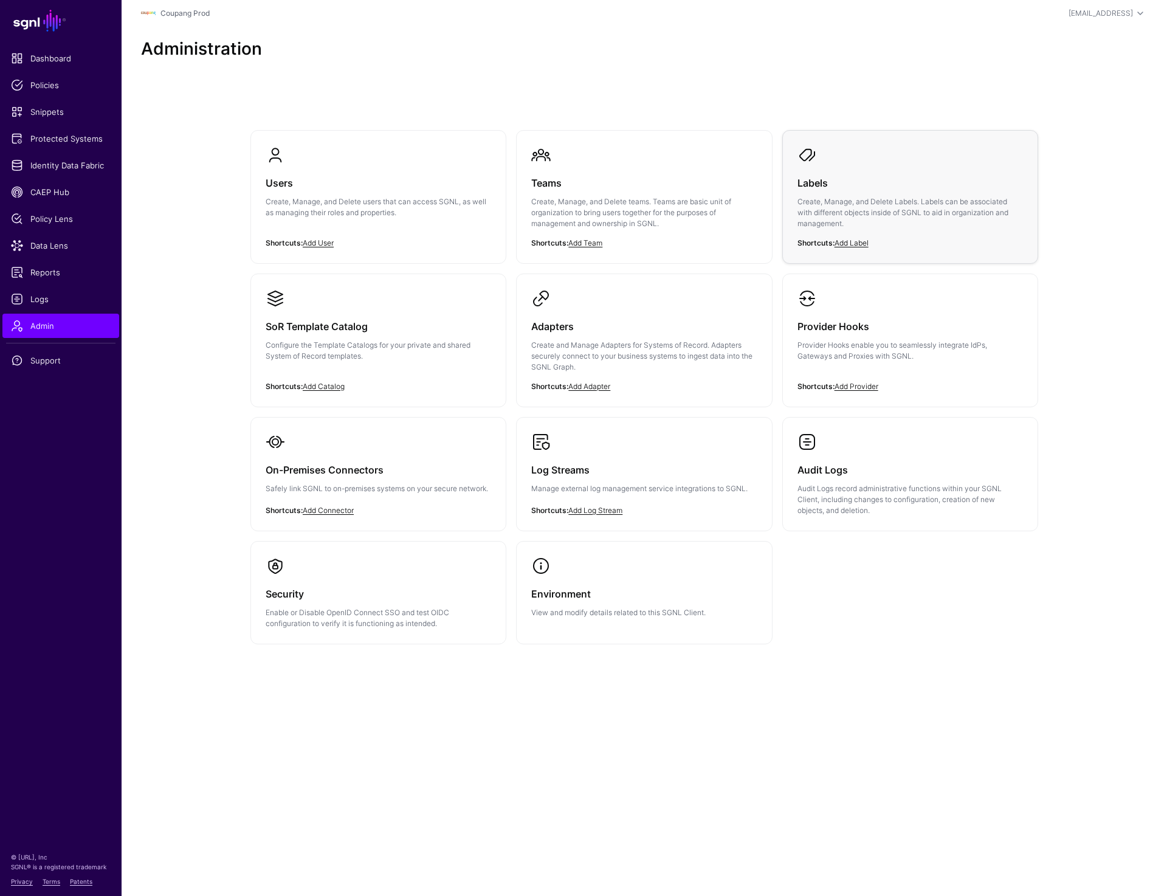
click at [861, 182] on h3 "Labels" at bounding box center [909, 182] width 225 height 17
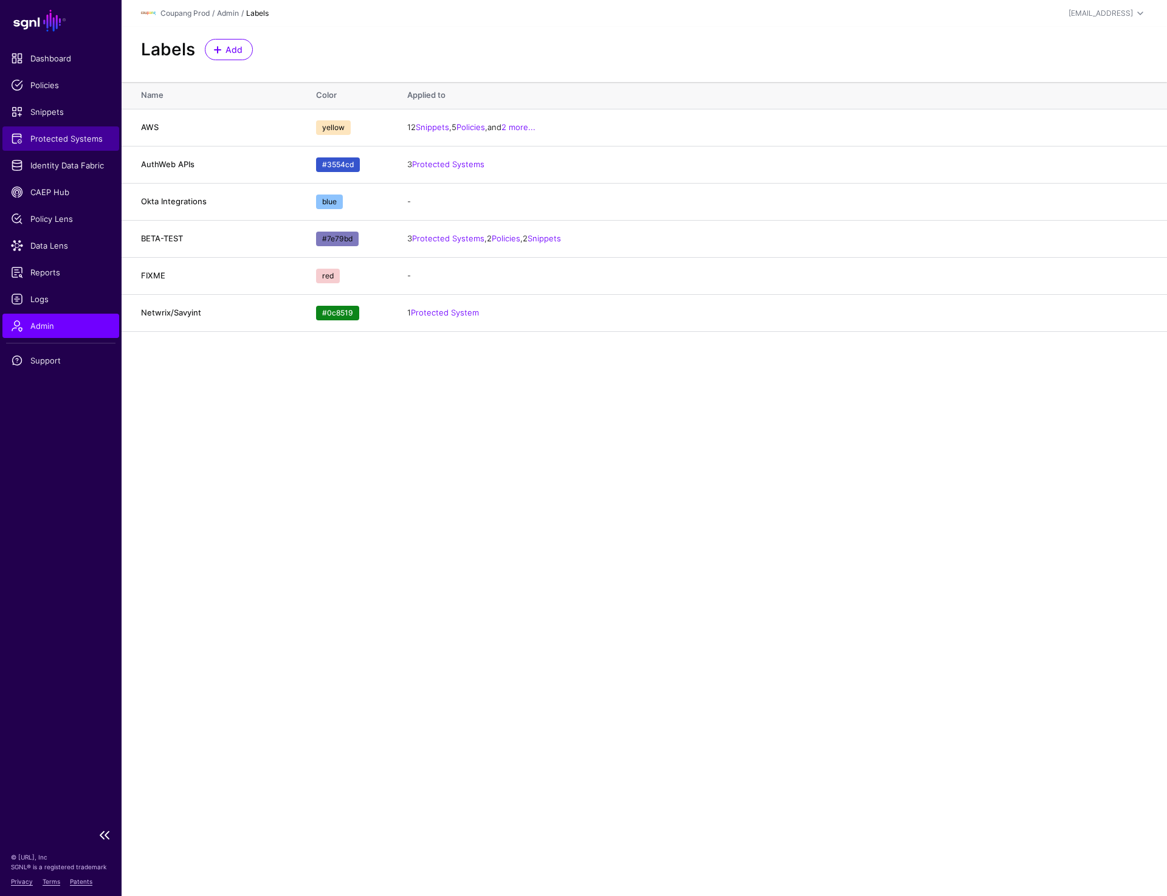
click at [55, 134] on span "Protected Systems" at bounding box center [61, 138] width 100 height 12
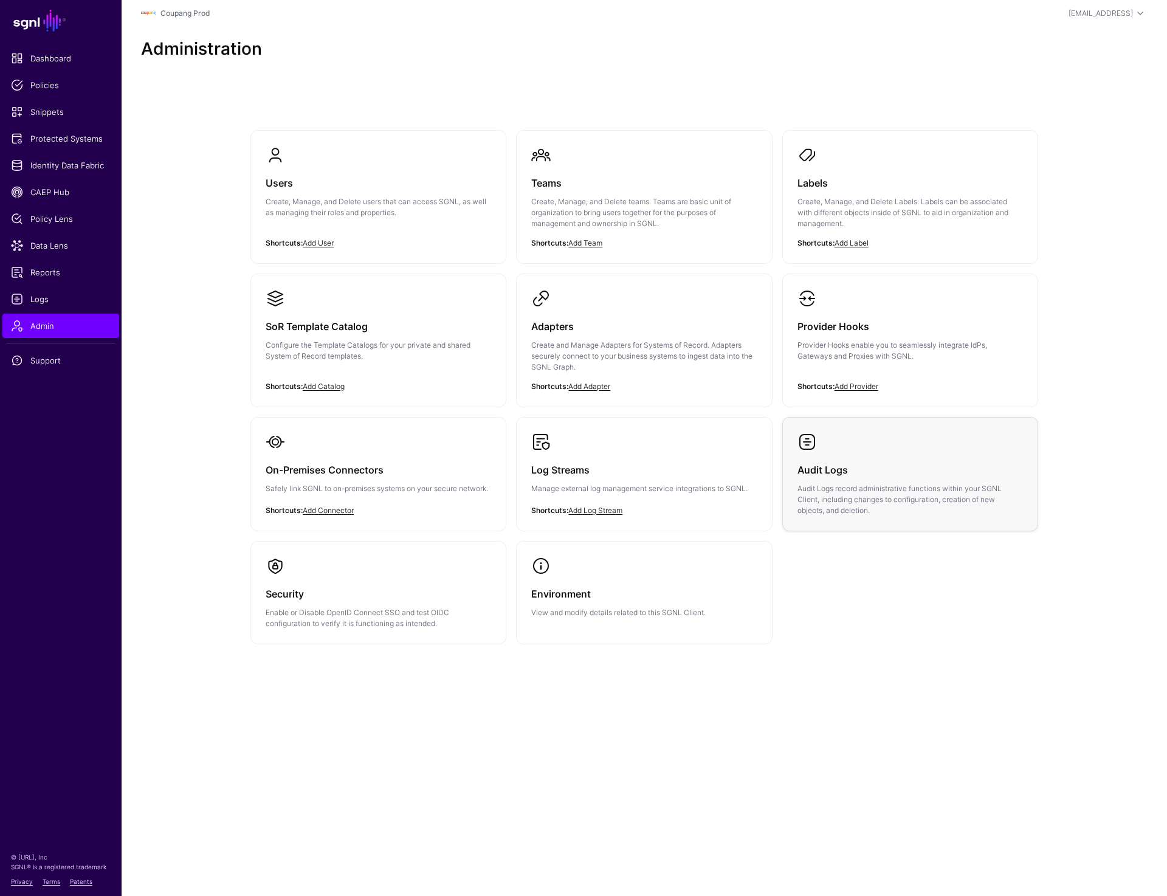
click at [855, 503] on p "Audit Logs record administrative functions within your SGNL Client, including c…" at bounding box center [909, 499] width 225 height 33
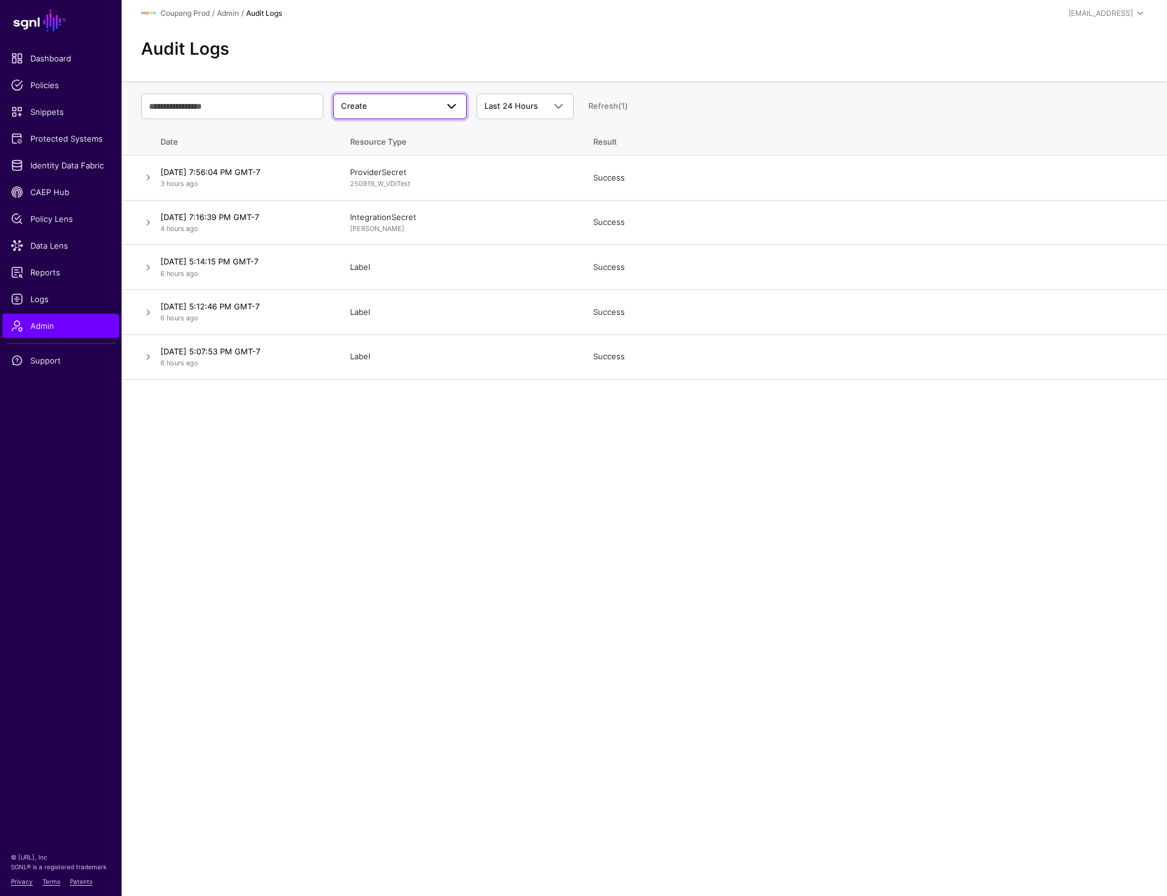
click at [381, 99] on span "Create" at bounding box center [400, 106] width 118 height 15
click at [386, 151] on div "Update" at bounding box center [400, 154] width 114 height 12
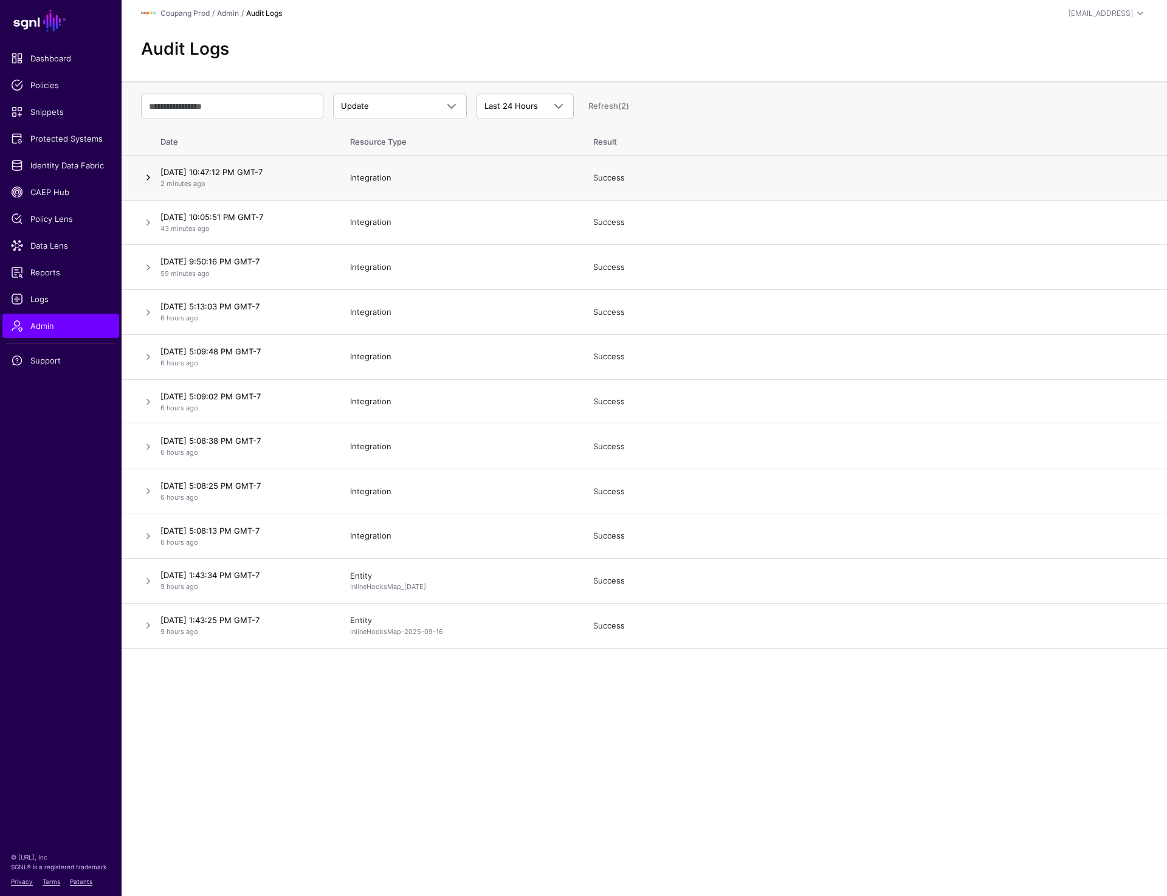
click at [144, 180] on link at bounding box center [148, 177] width 15 height 15
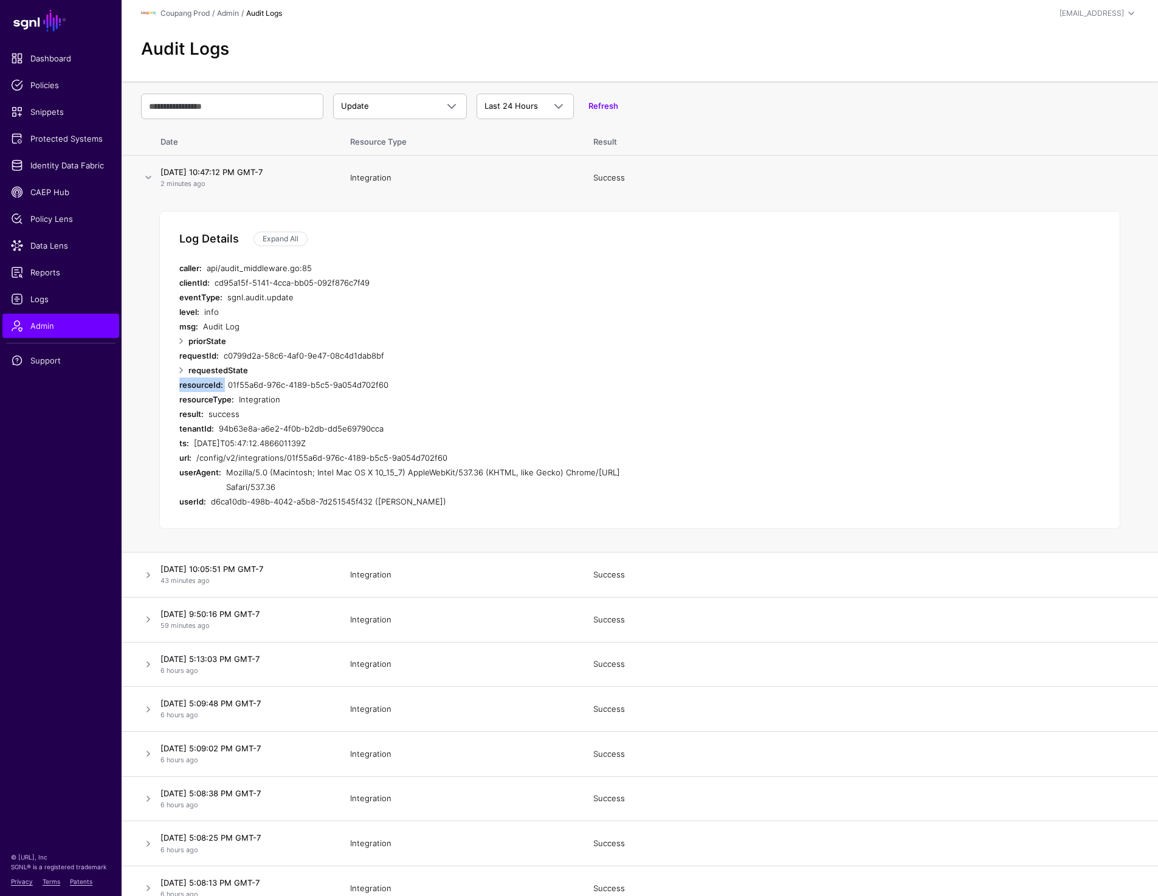
drag, startPoint x: 228, startPoint y: 384, endPoint x: 391, endPoint y: 366, distance: 164.5
click at [391, 366] on div "Log Details Expand All caller: api/audit_middleware.go:85 clientId: cd95a15f-51…" at bounding box center [639, 370] width 961 height 318
click at [70, 145] on link "Protected Systems" at bounding box center [60, 138] width 117 height 24
click at [146, 574] on link at bounding box center [148, 575] width 15 height 15
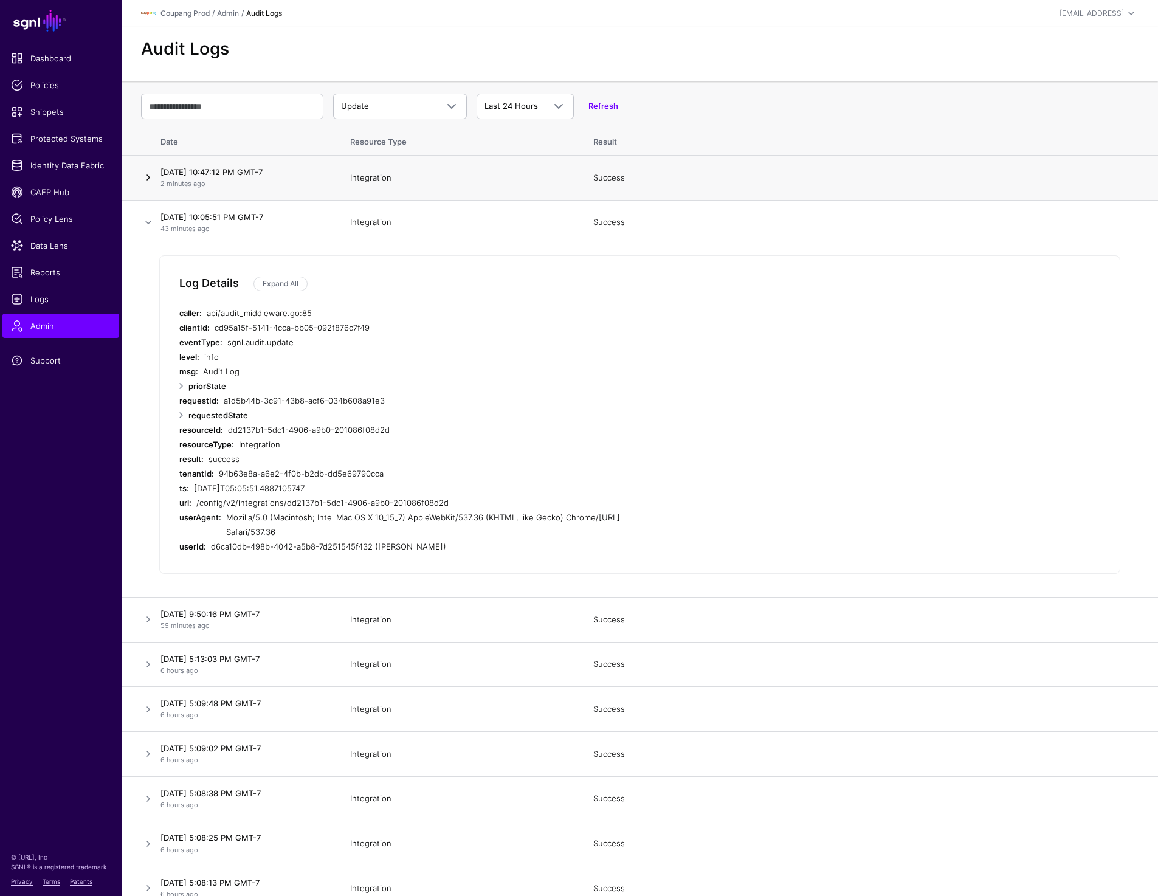
click at [145, 179] on link at bounding box center [148, 177] width 15 height 15
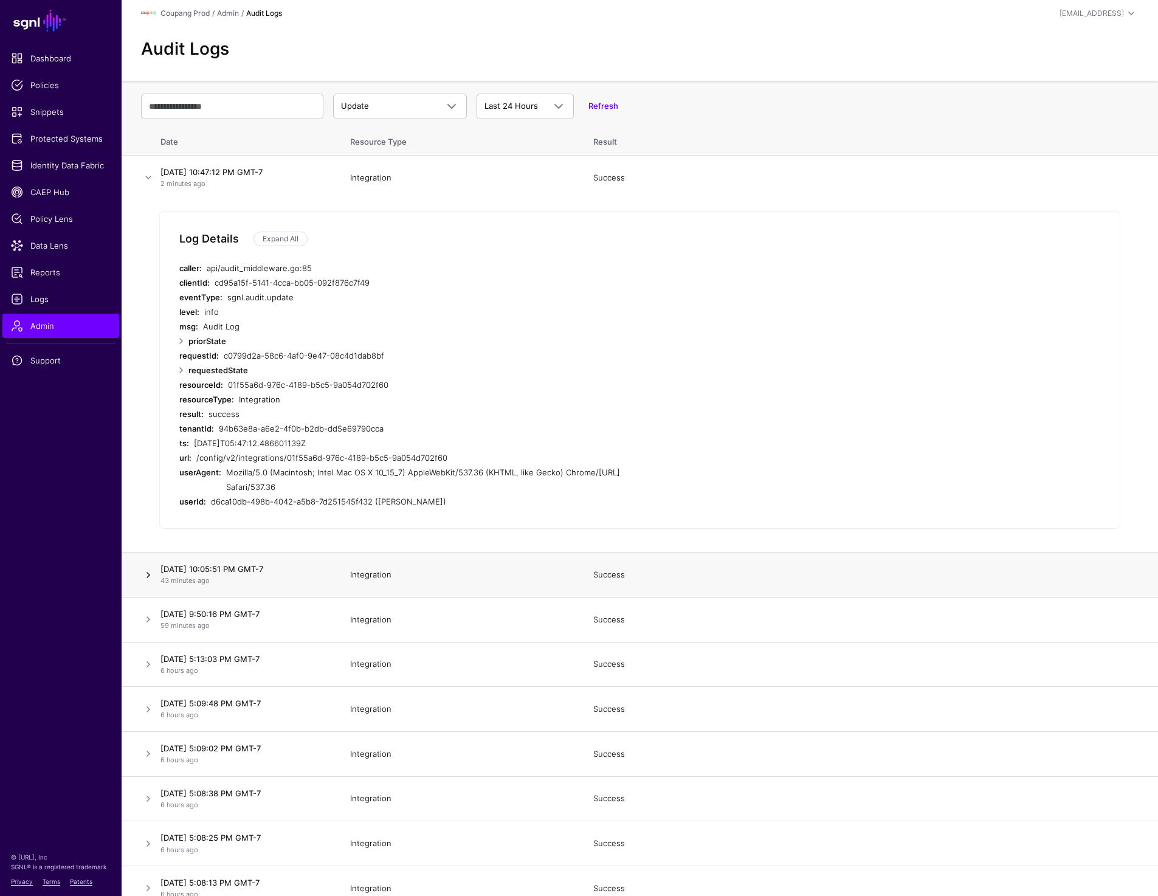
click at [146, 574] on link at bounding box center [148, 575] width 15 height 15
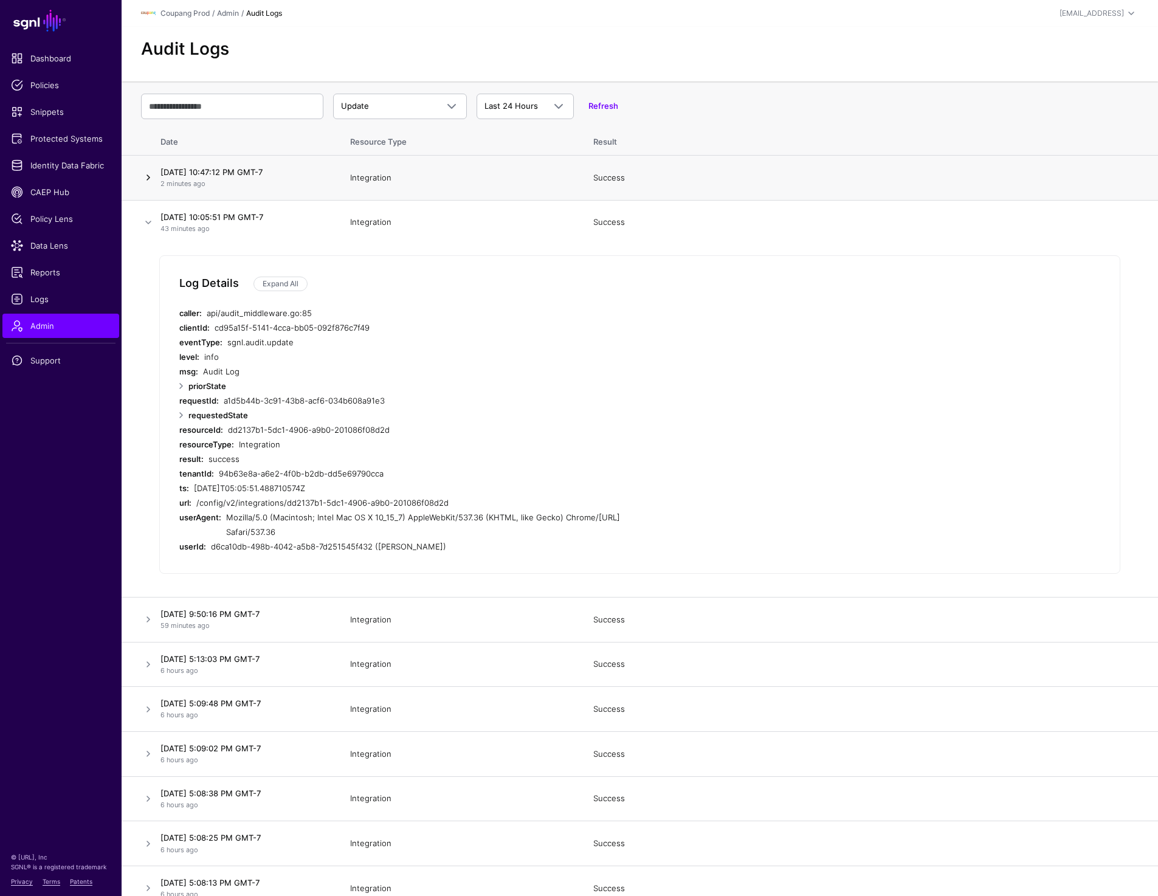
click at [148, 177] on link at bounding box center [148, 177] width 15 height 15
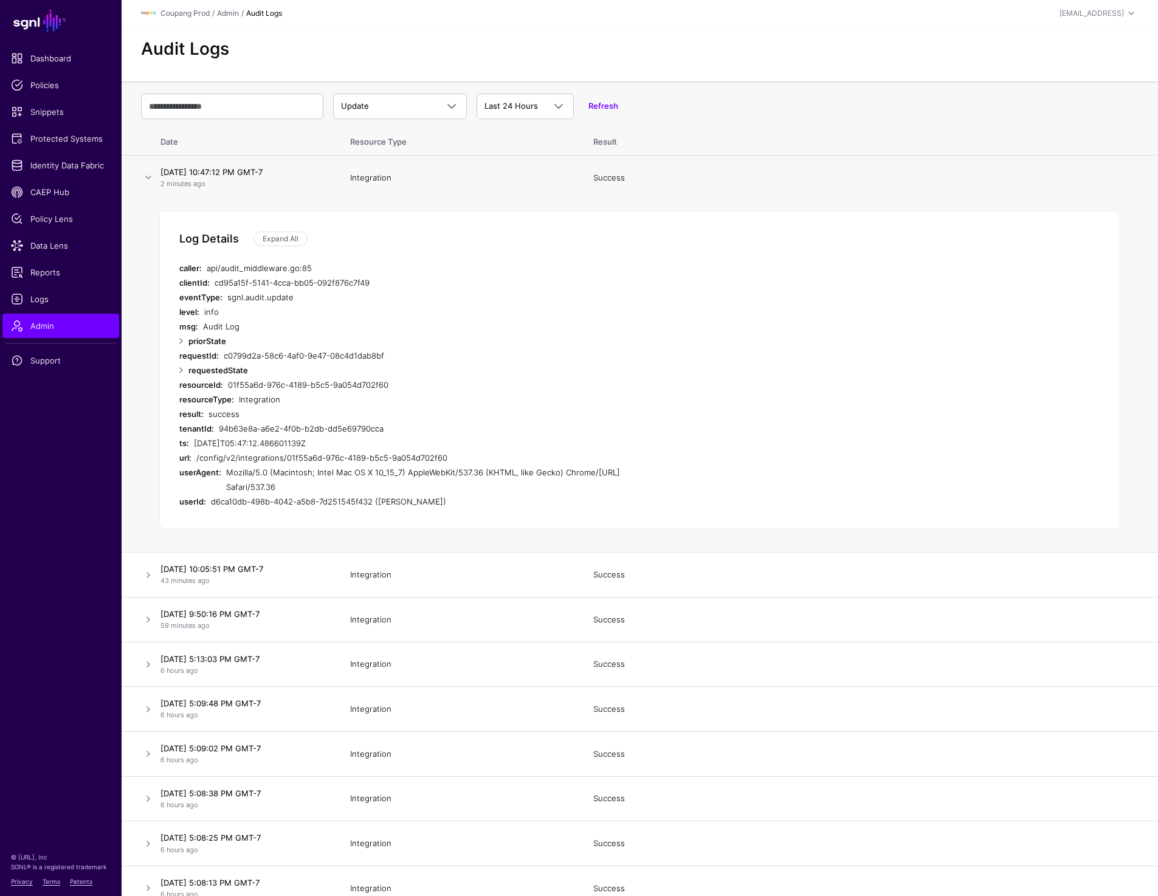
drag, startPoint x: 284, startPoint y: 455, endPoint x: 512, endPoint y: 455, distance: 228.5
click at [512, 455] on div "/config/v2/integrations/01f55a6d-976c-4189-b5c5-9a054d702f60" at bounding box center [430, 457] width 469 height 15
click at [180, 368] on link at bounding box center [181, 370] width 15 height 15
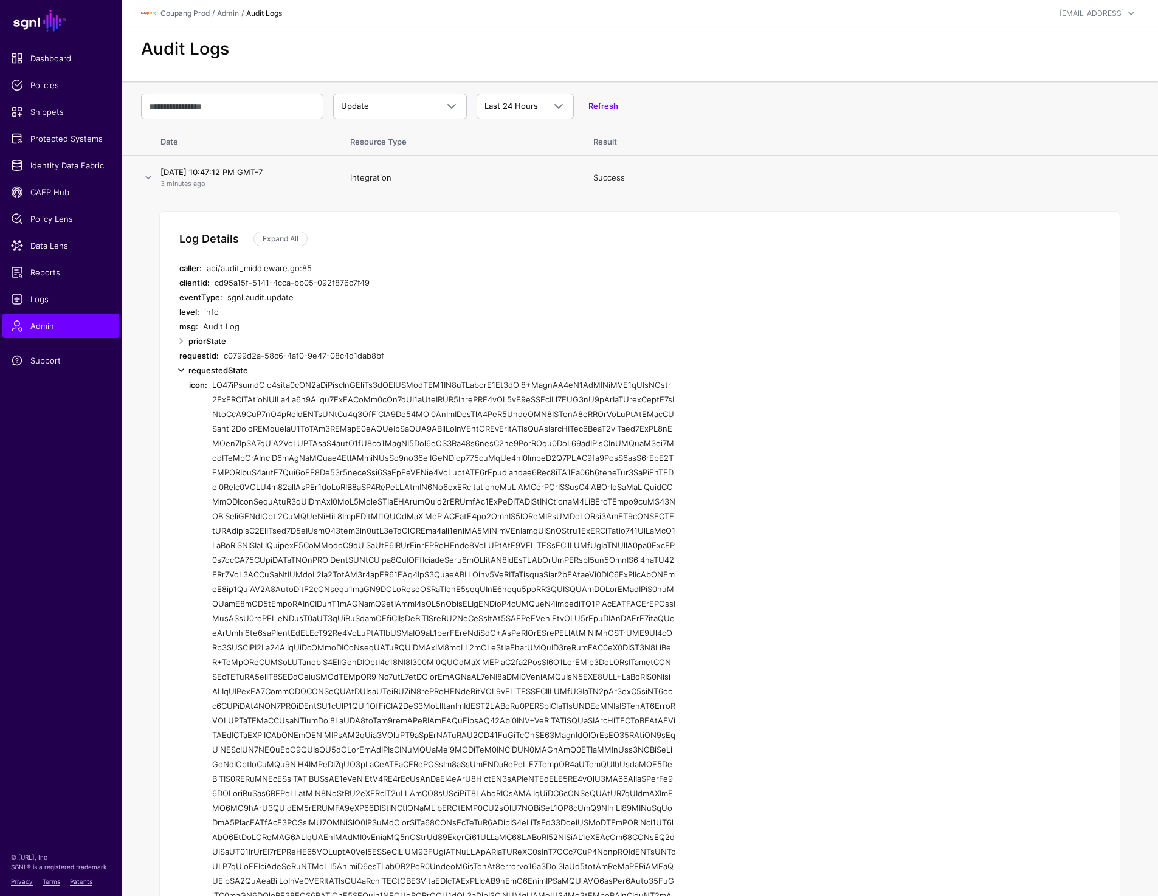
click at [180, 368] on link at bounding box center [181, 370] width 15 height 15
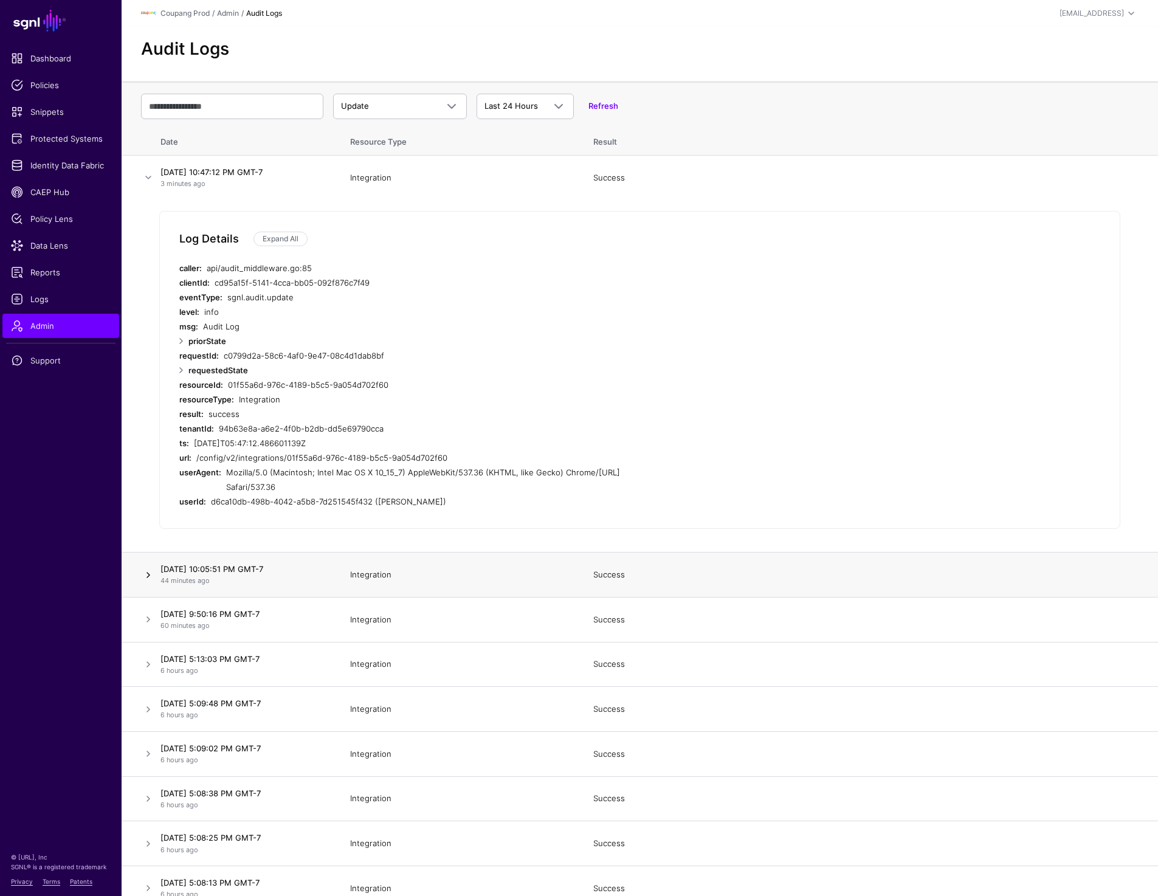
click at [147, 577] on link at bounding box center [148, 575] width 15 height 15
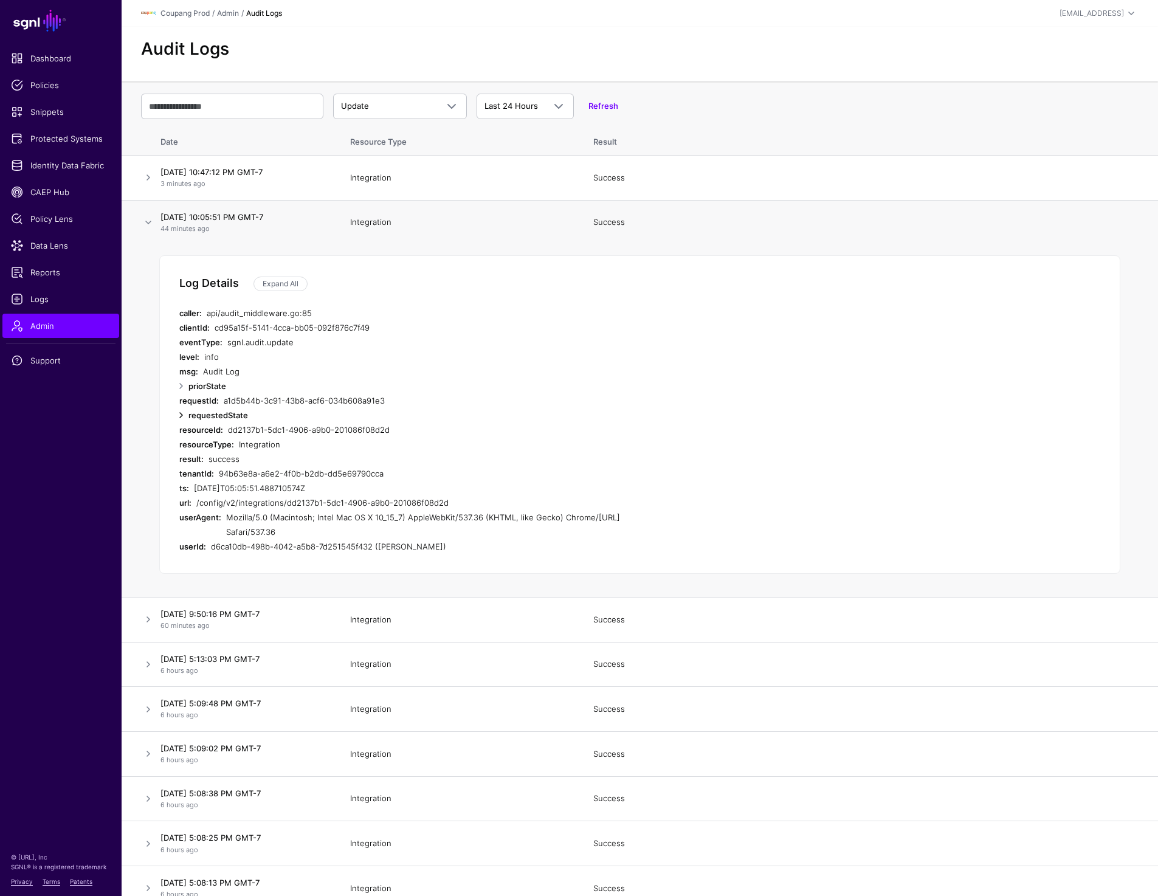
click at [180, 414] on link at bounding box center [181, 415] width 15 height 15
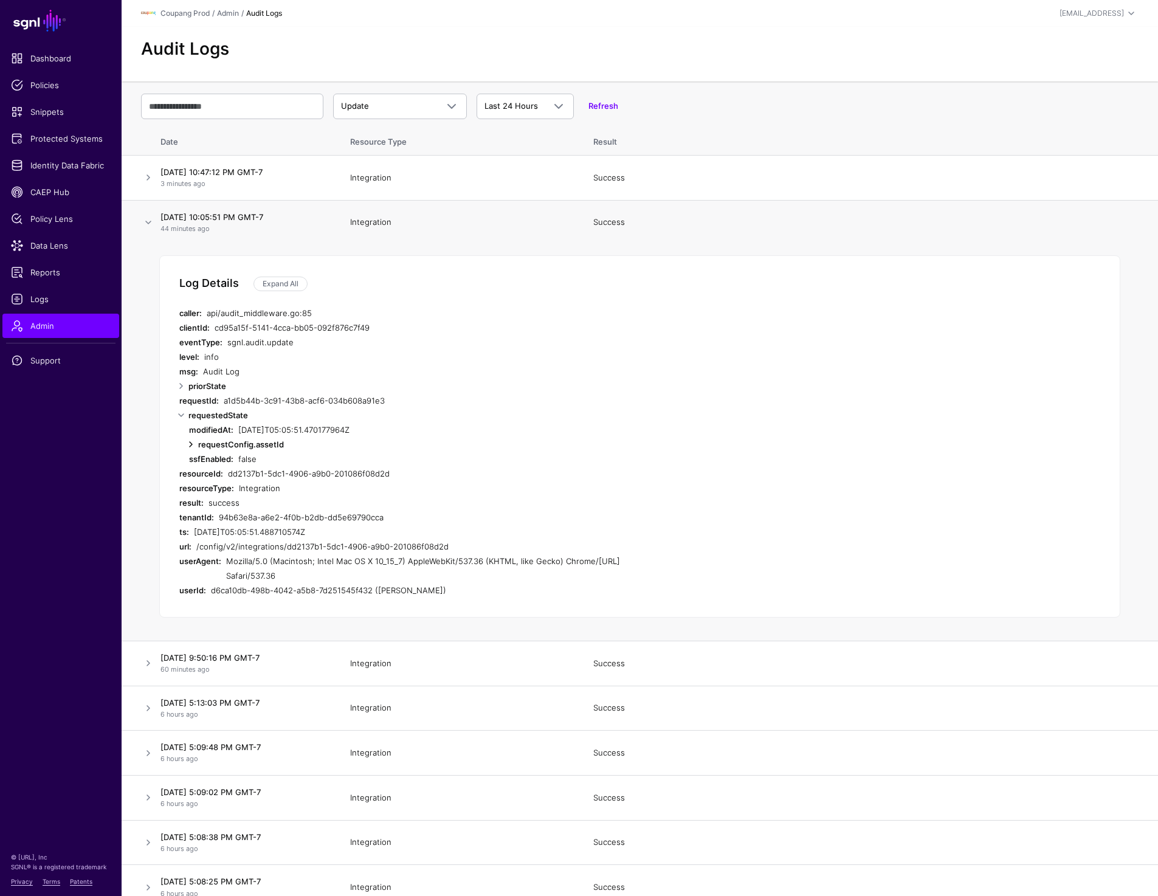
click at [191, 442] on link at bounding box center [191, 444] width 15 height 15
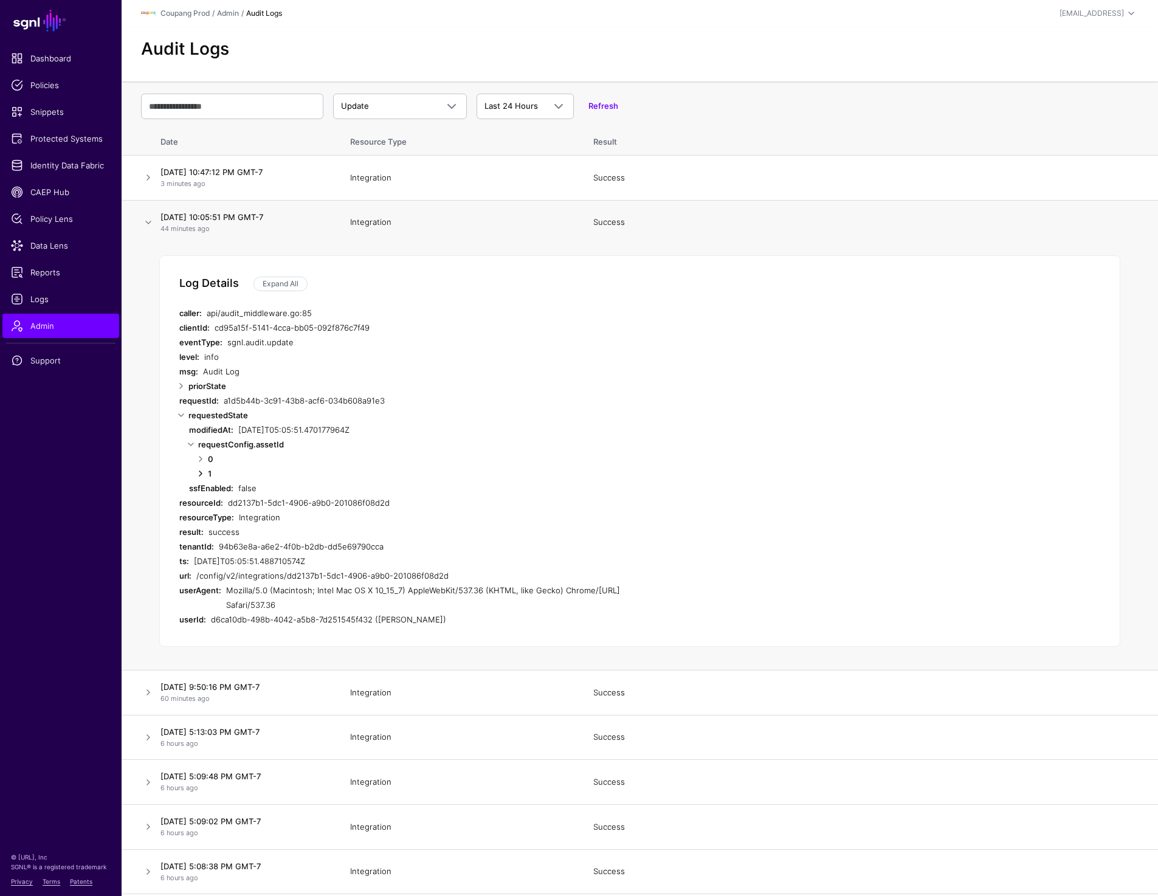
click at [199, 470] on link at bounding box center [200, 473] width 15 height 15
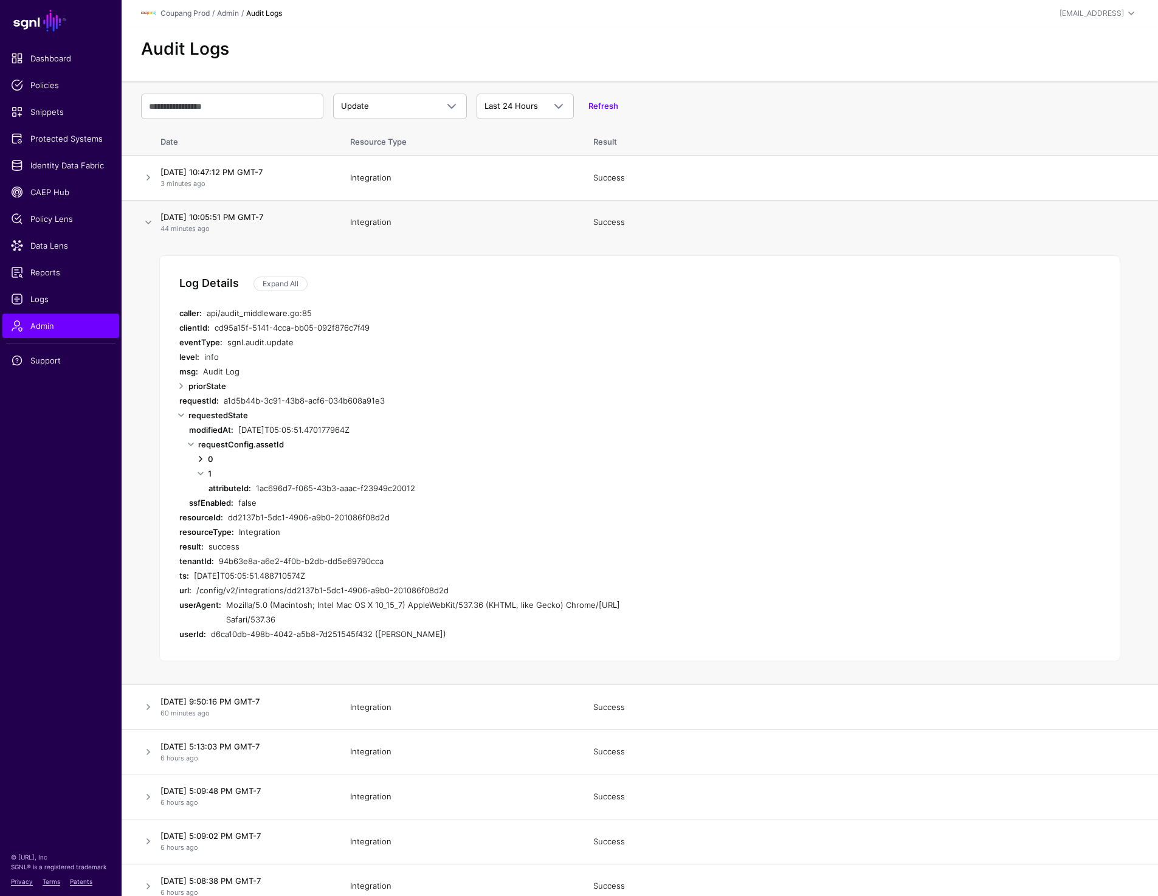
click at [202, 459] on link at bounding box center [200, 458] width 15 height 15
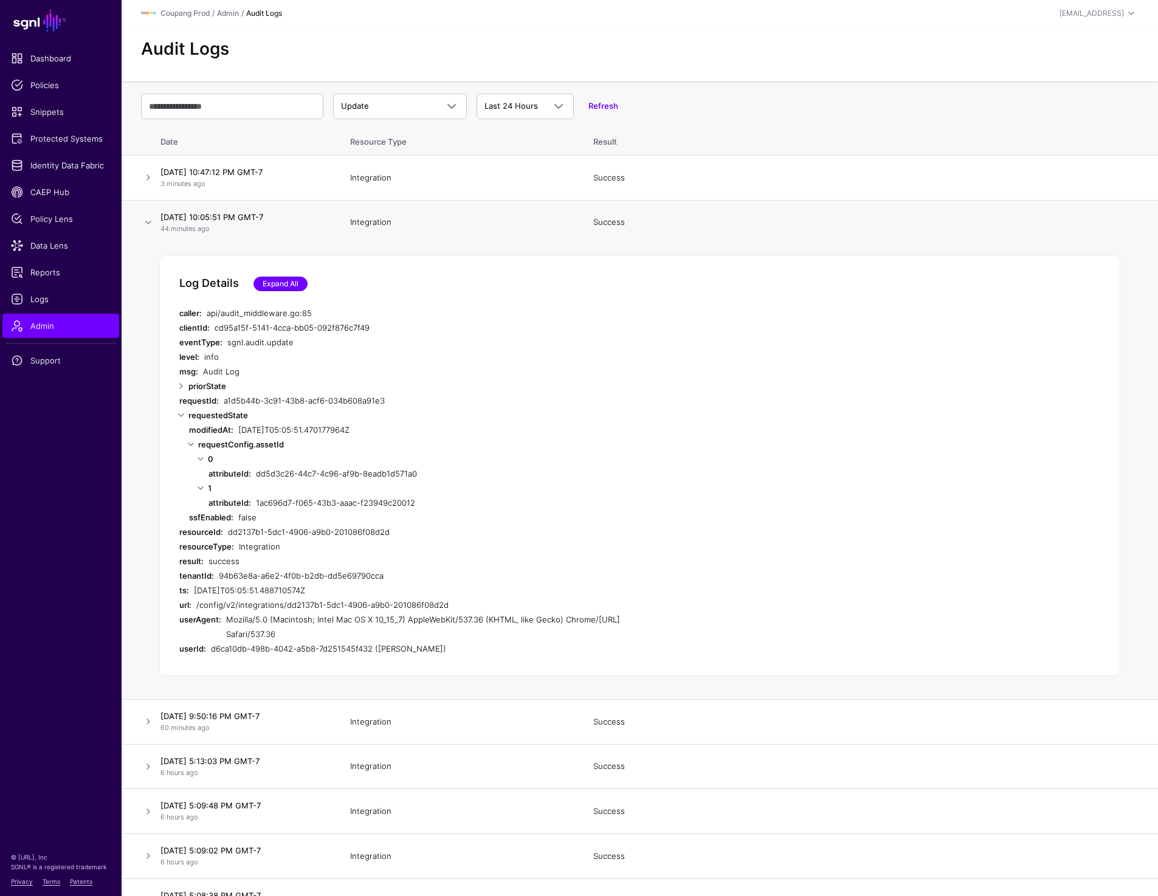
click at [261, 287] on link "Expand All" at bounding box center [280, 283] width 54 height 15
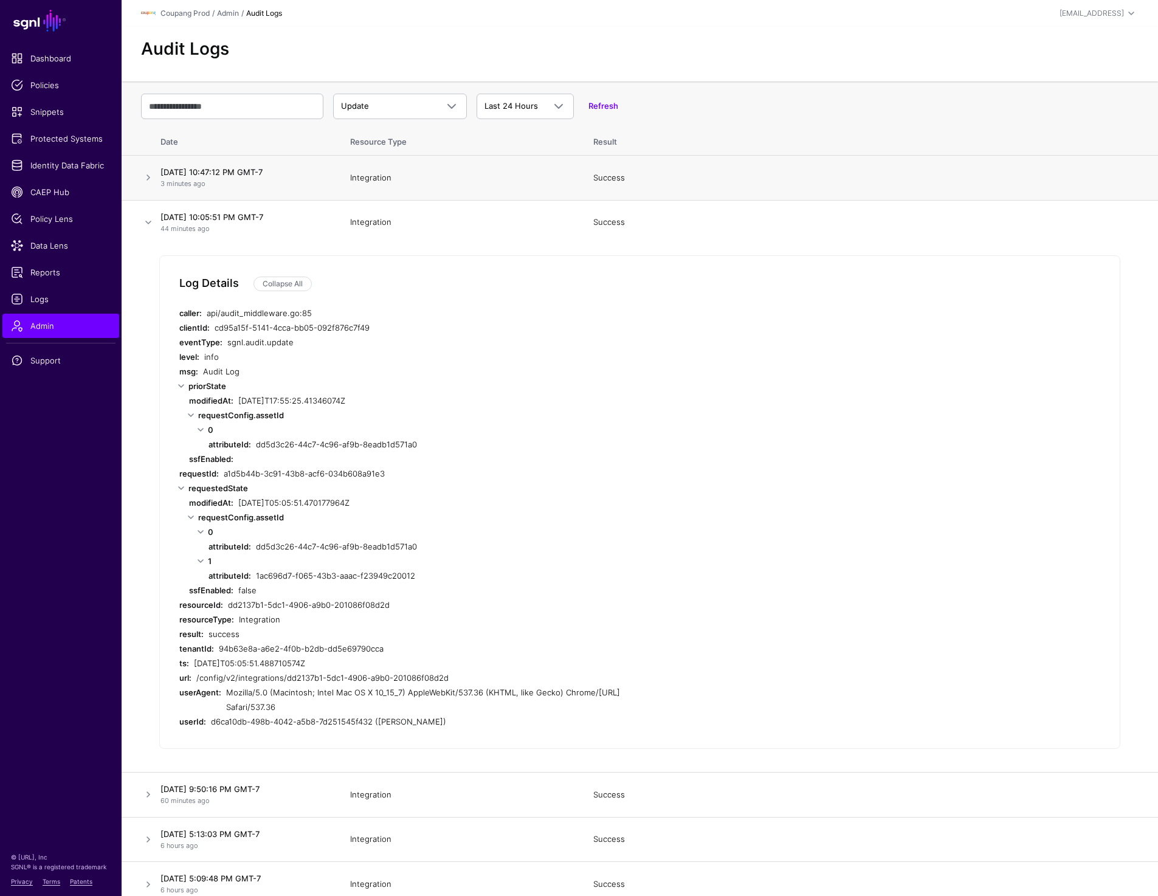
click at [145, 170] on td at bounding box center [139, 178] width 34 height 45
click at [146, 172] on link at bounding box center [148, 177] width 15 height 15
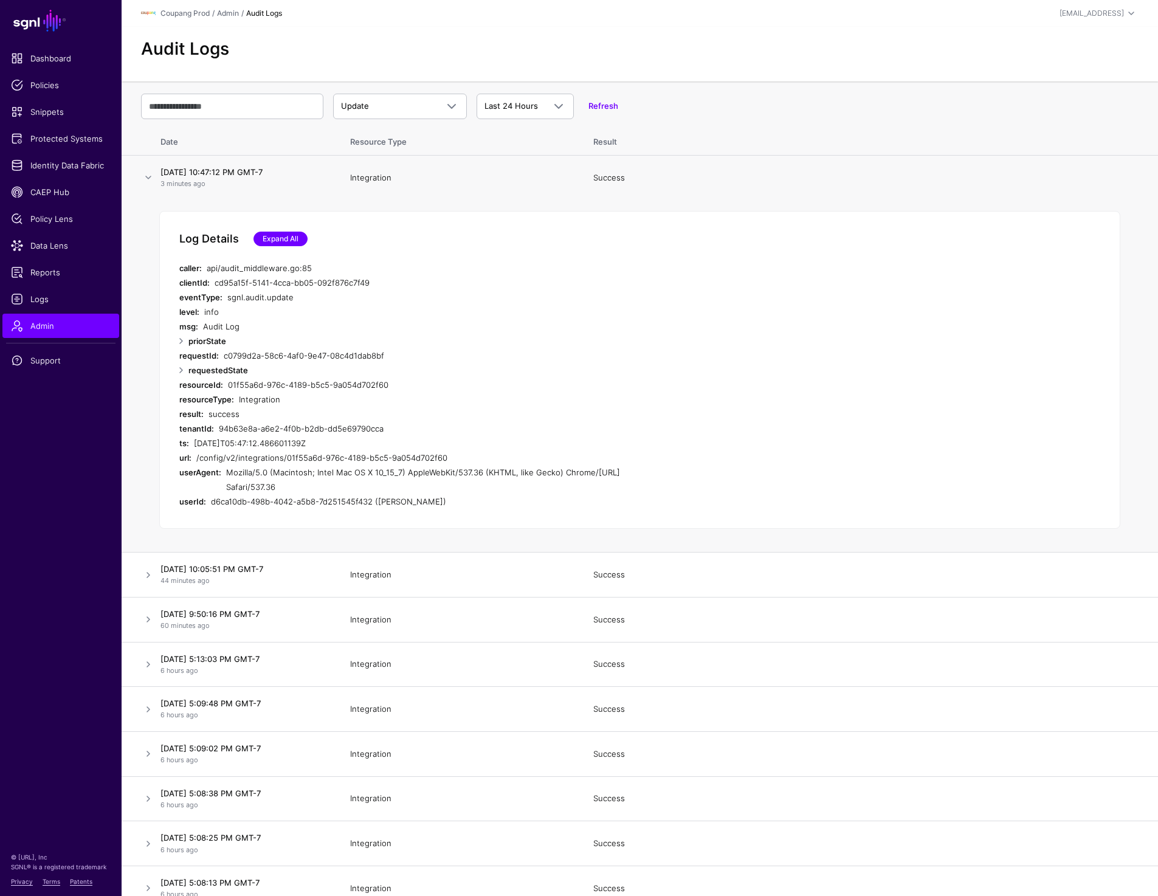
click at [276, 236] on link "Expand All" at bounding box center [280, 239] width 54 height 15
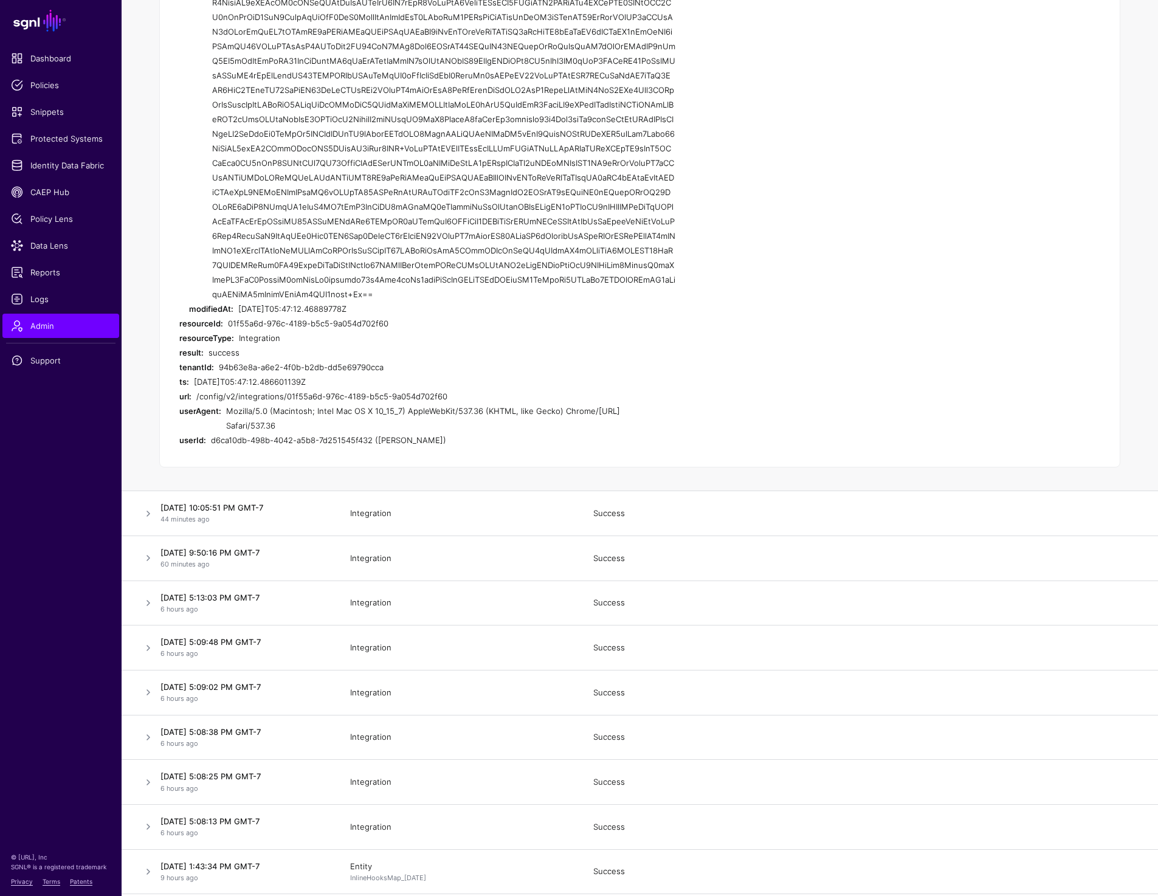
scroll to position [1869, 0]
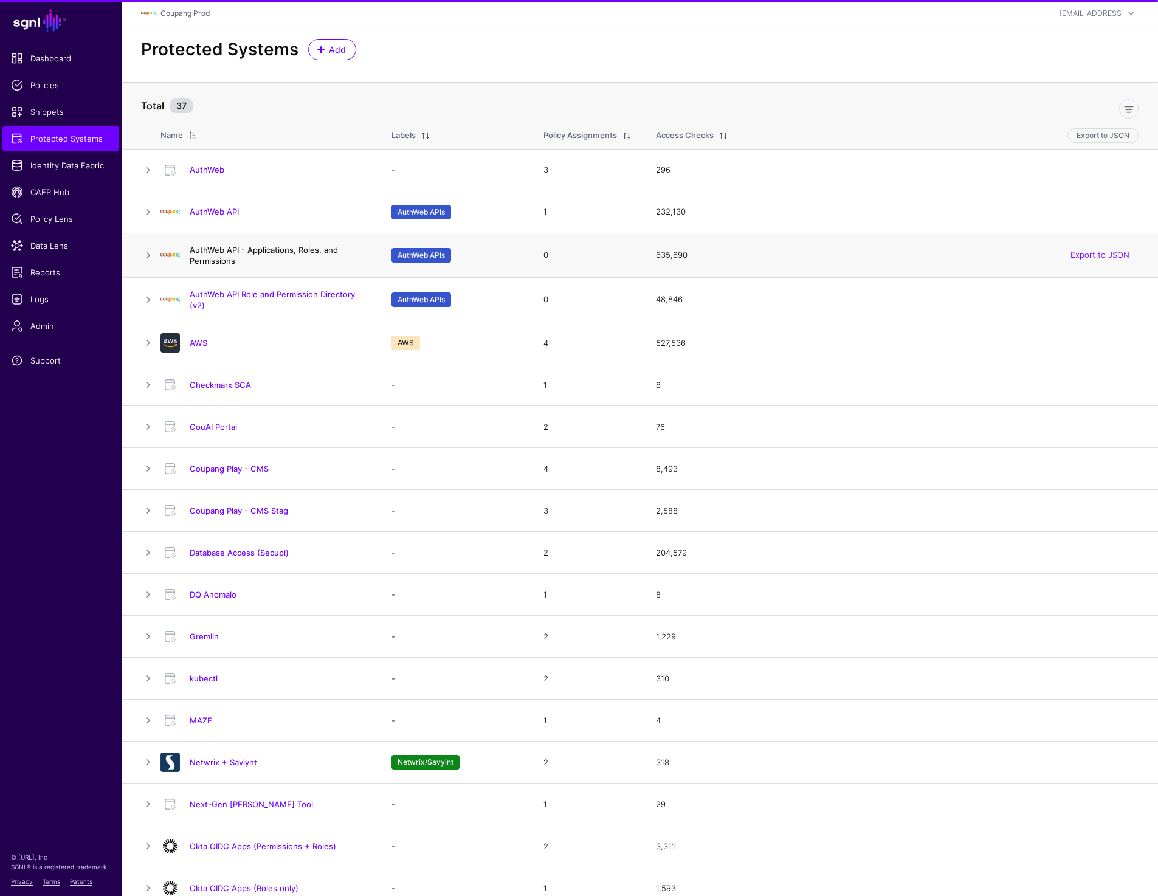
click at [267, 252] on link "AuthWeb API - Applications, Roles, and Permissions" at bounding box center [264, 255] width 148 height 21
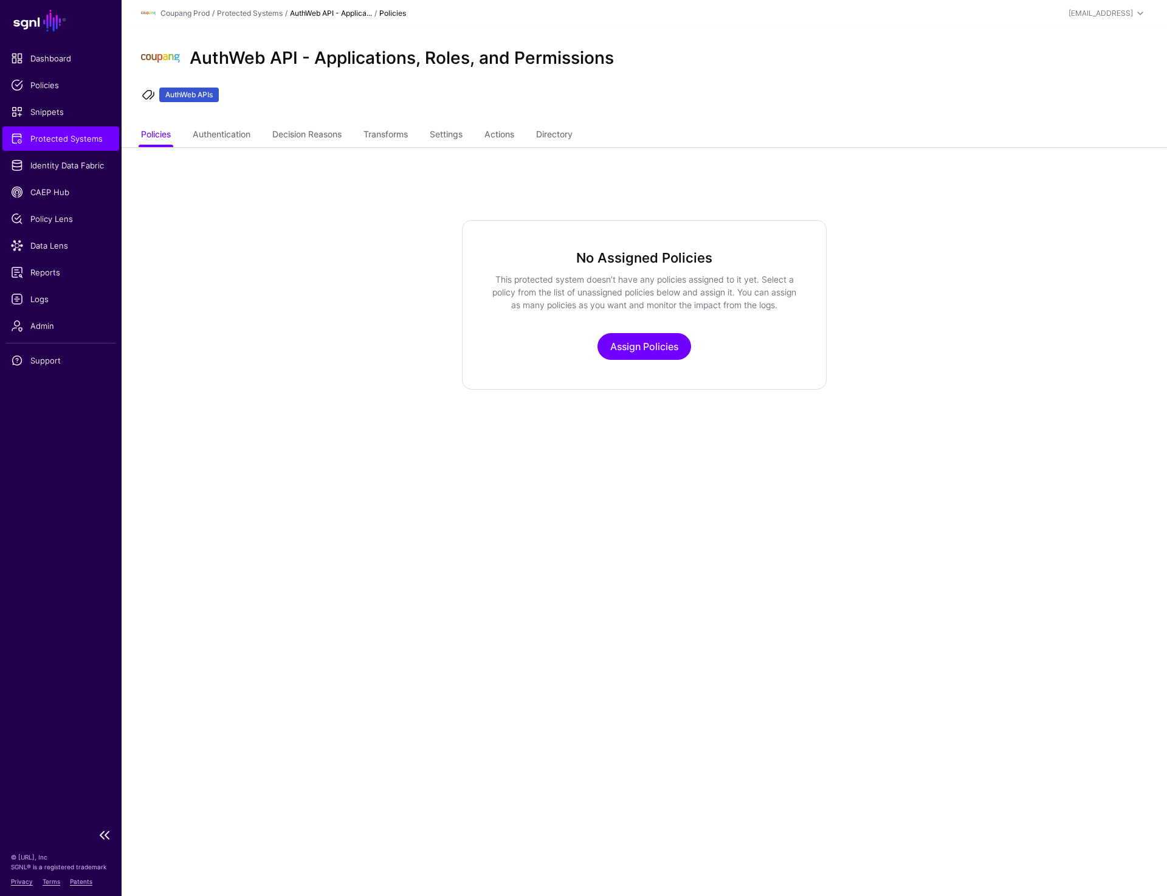
click at [81, 144] on span "Protected Systems" at bounding box center [61, 138] width 100 height 12
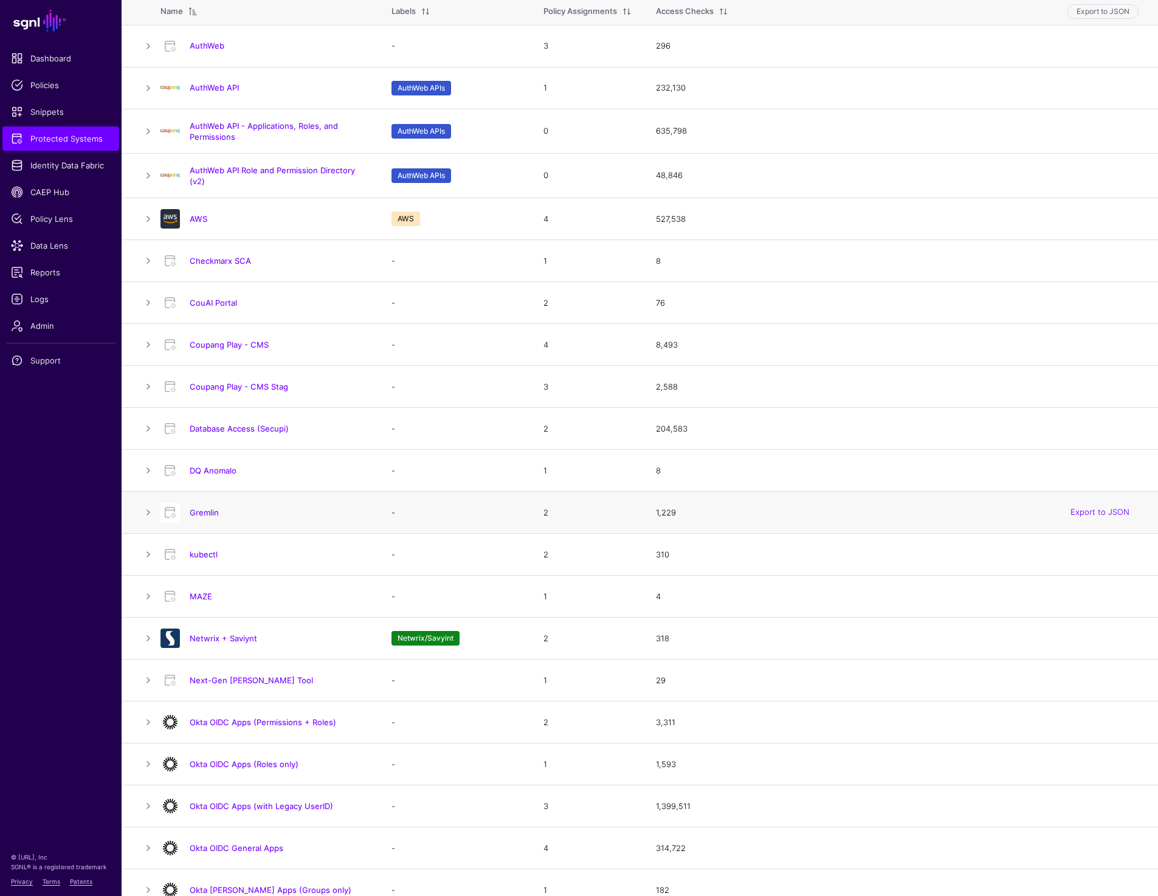
scroll to position [270, 0]
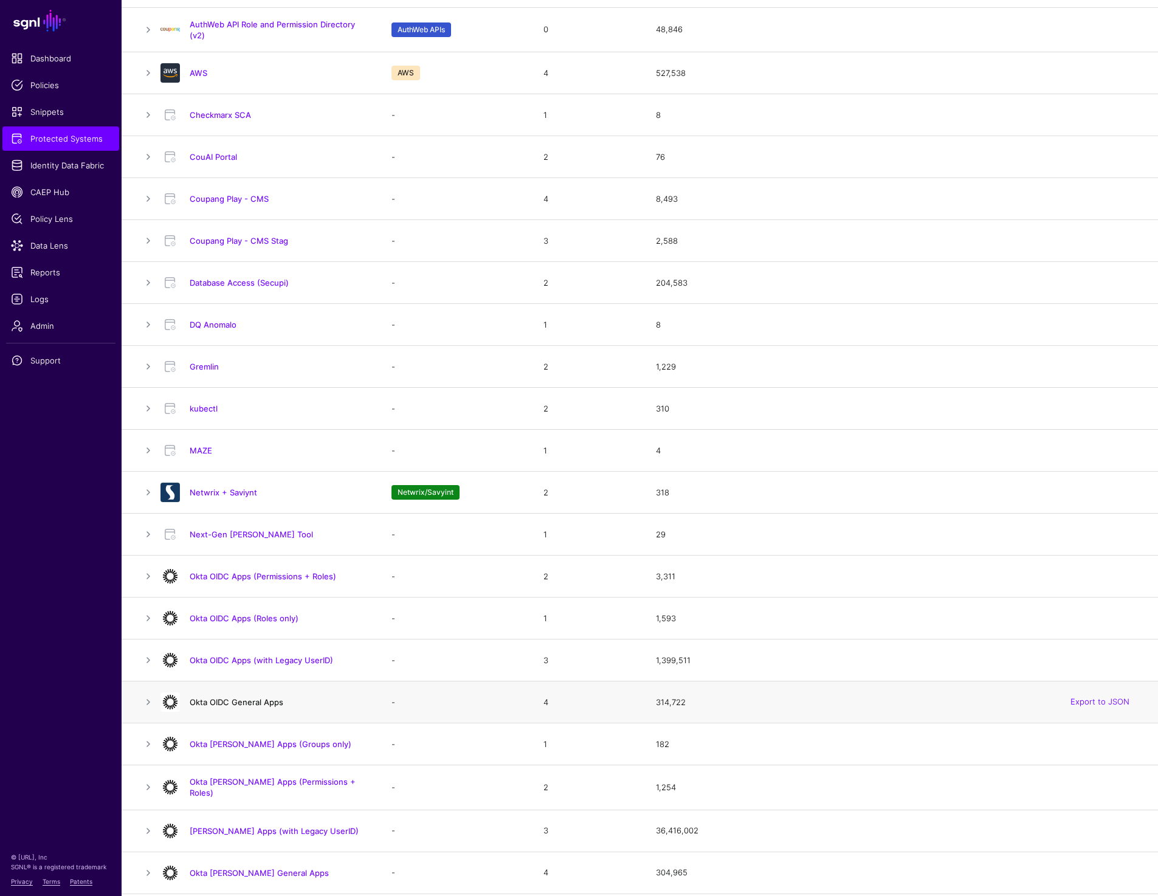
click at [247, 701] on link "Okta OIDC General Apps" at bounding box center [237, 702] width 94 height 10
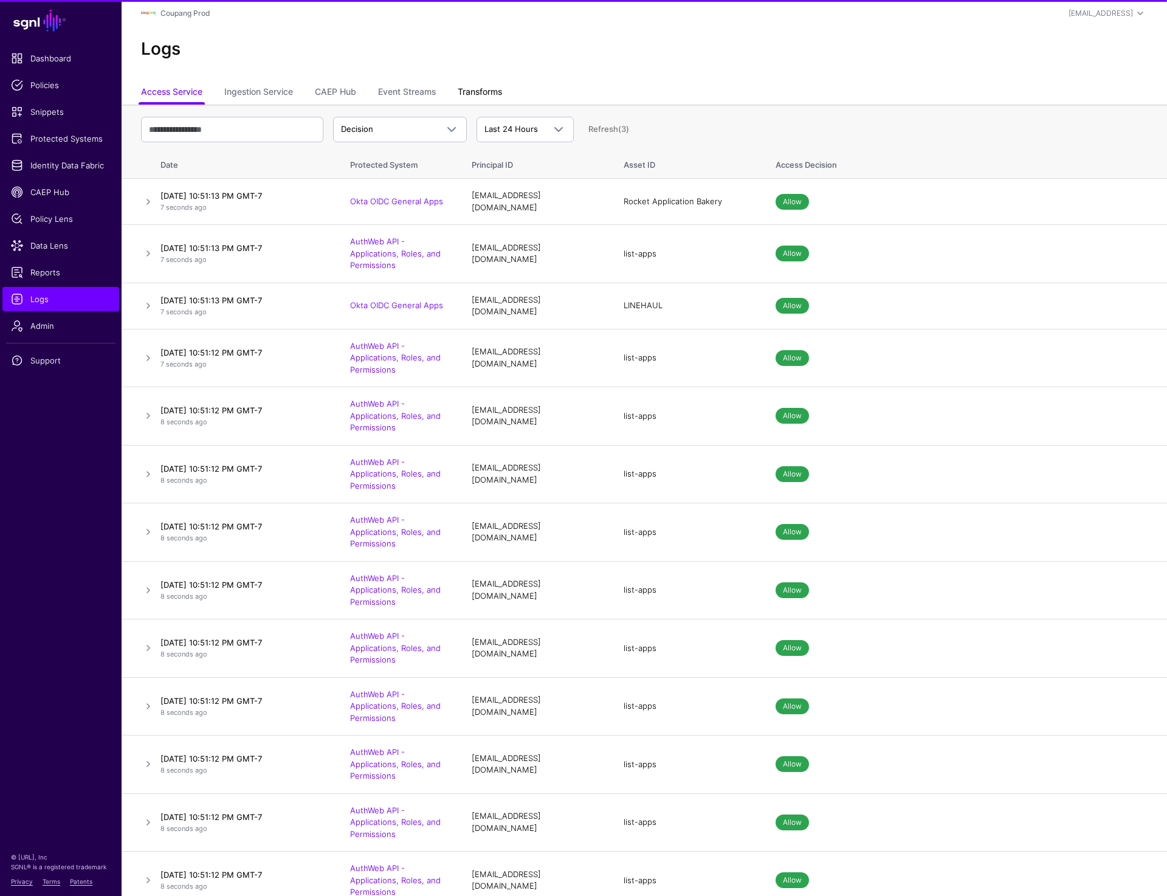
click at [477, 89] on link "Transforms" at bounding box center [480, 92] width 44 height 23
click at [420, 89] on link "Event Streams" at bounding box center [407, 92] width 58 height 23
click at [267, 89] on link "Ingestion Service" at bounding box center [258, 92] width 69 height 23
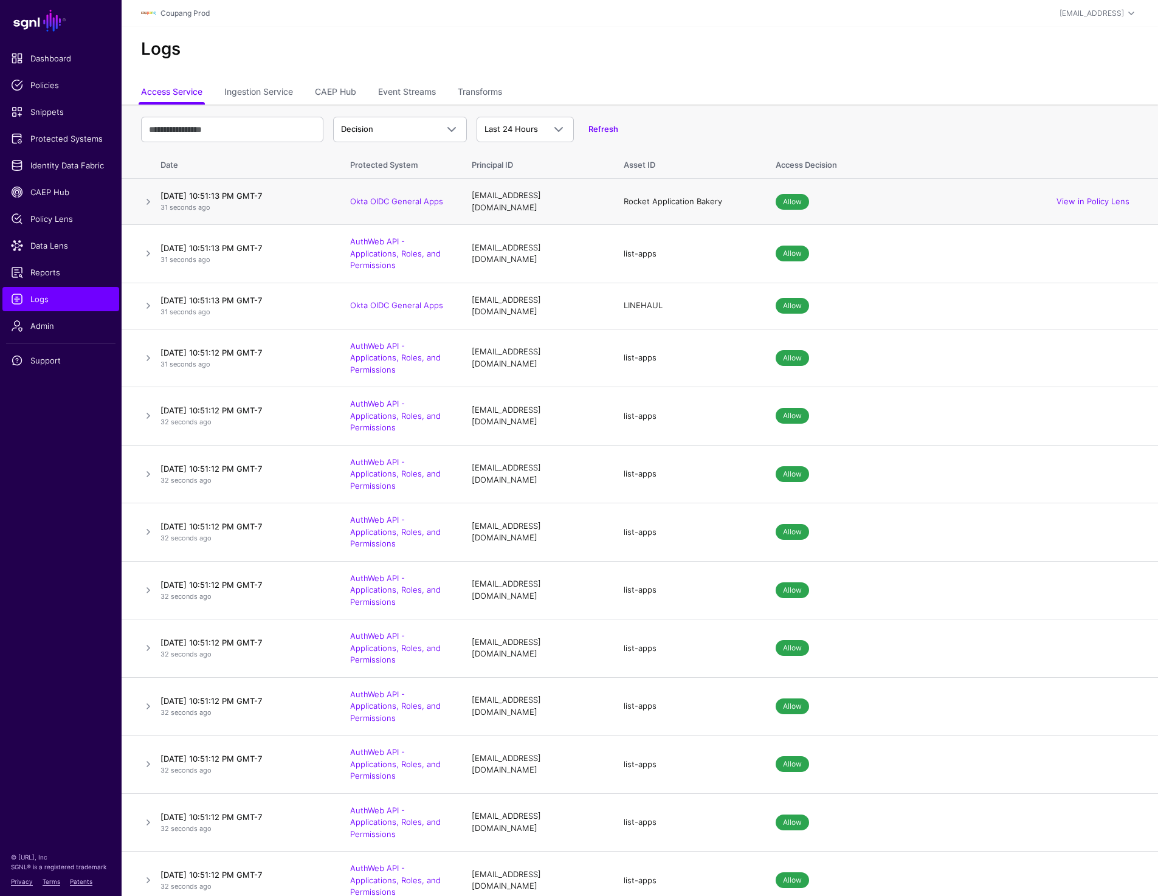
click at [702, 200] on div "Rocket Application Bakery" at bounding box center [687, 202] width 128 height 12
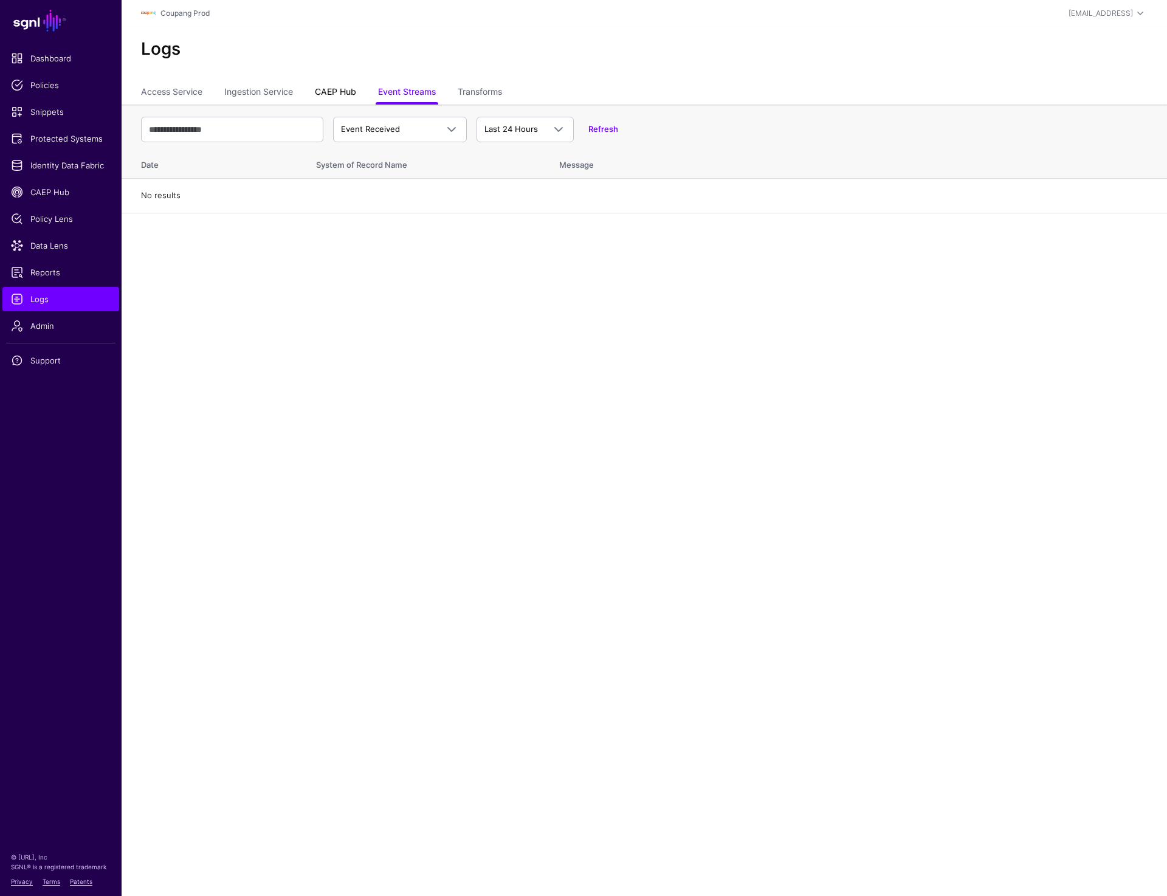
click at [352, 92] on link "CAEP Hub" at bounding box center [335, 92] width 41 height 23
click at [400, 128] on span "Ingestion Started" at bounding box center [374, 129] width 66 height 10
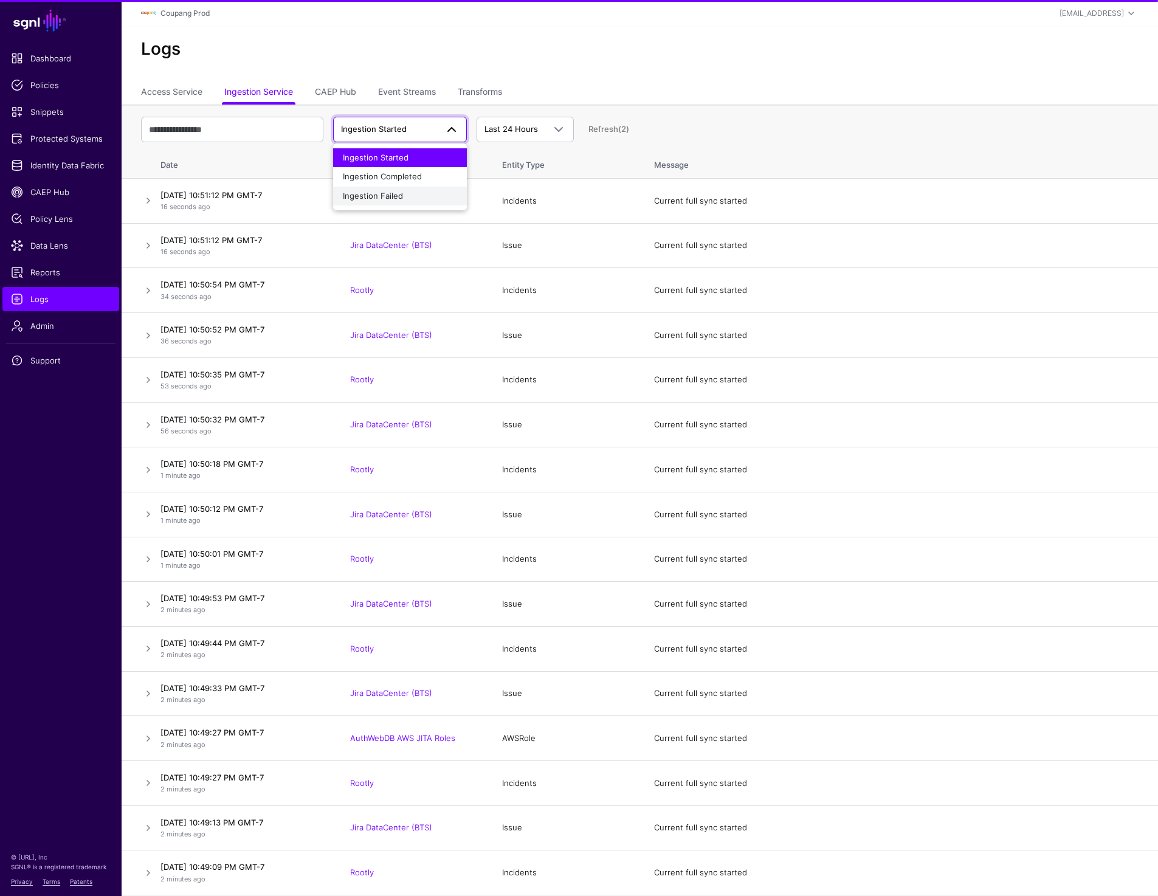
click at [394, 194] on span "Ingestion Failed" at bounding box center [373, 196] width 60 height 10
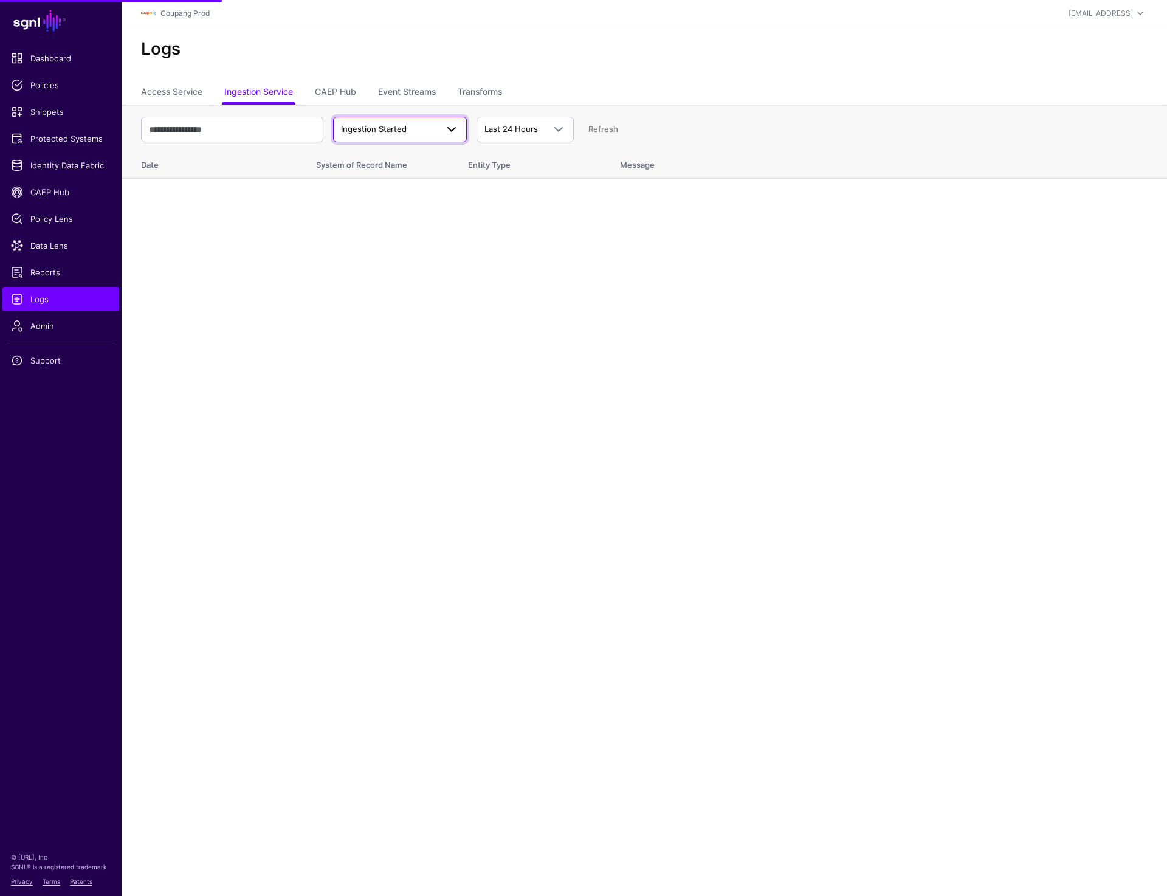
click at [405, 125] on span "Ingestion Started" at bounding box center [374, 129] width 66 height 10
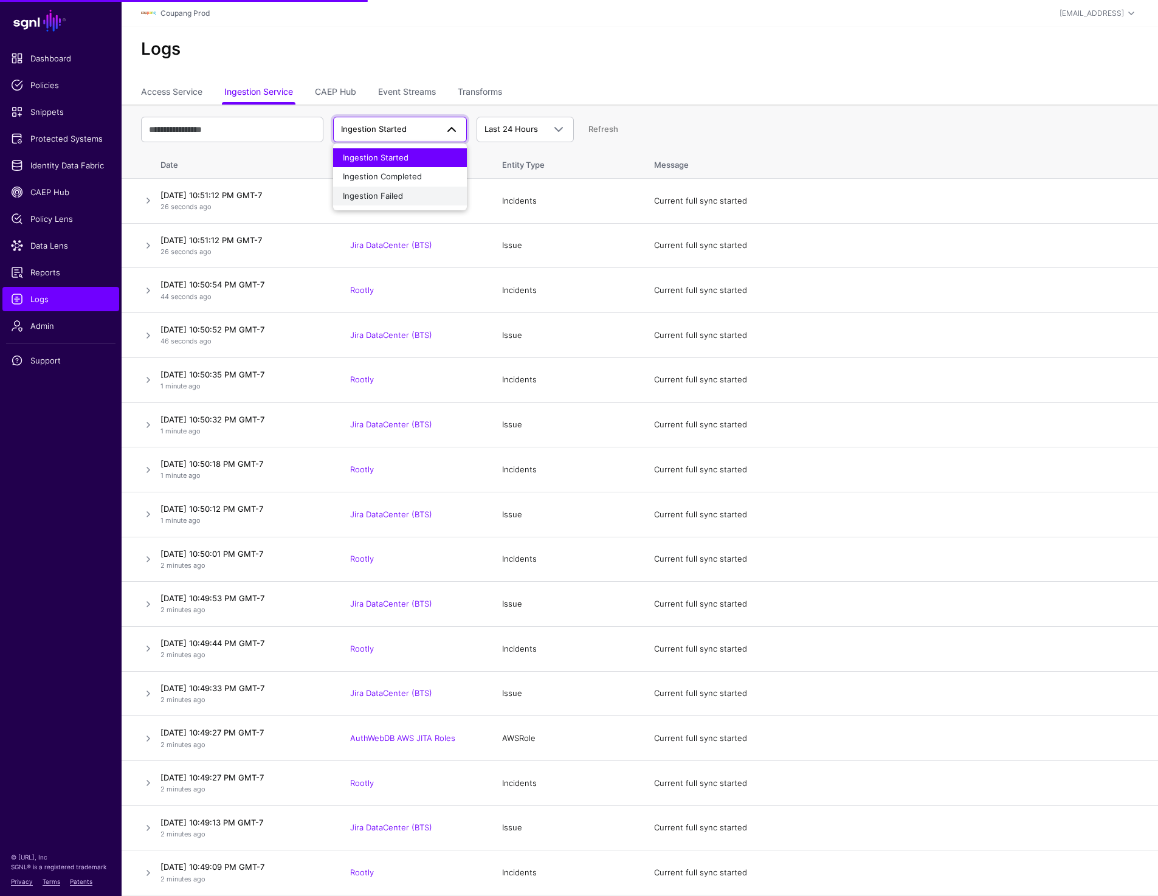
click at [399, 188] on button "Ingestion Failed" at bounding box center [400, 196] width 134 height 19
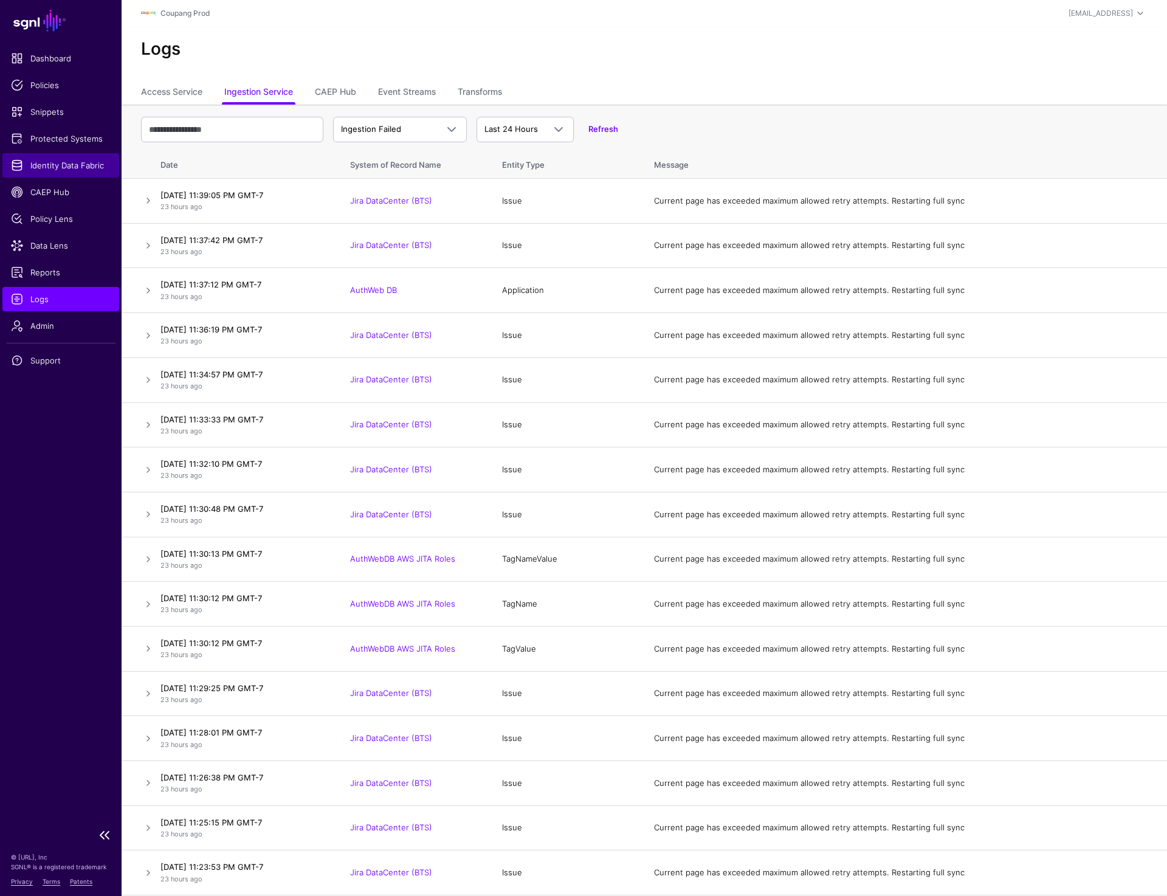
click at [69, 170] on span "Identity Data Fabric" at bounding box center [61, 165] width 100 height 12
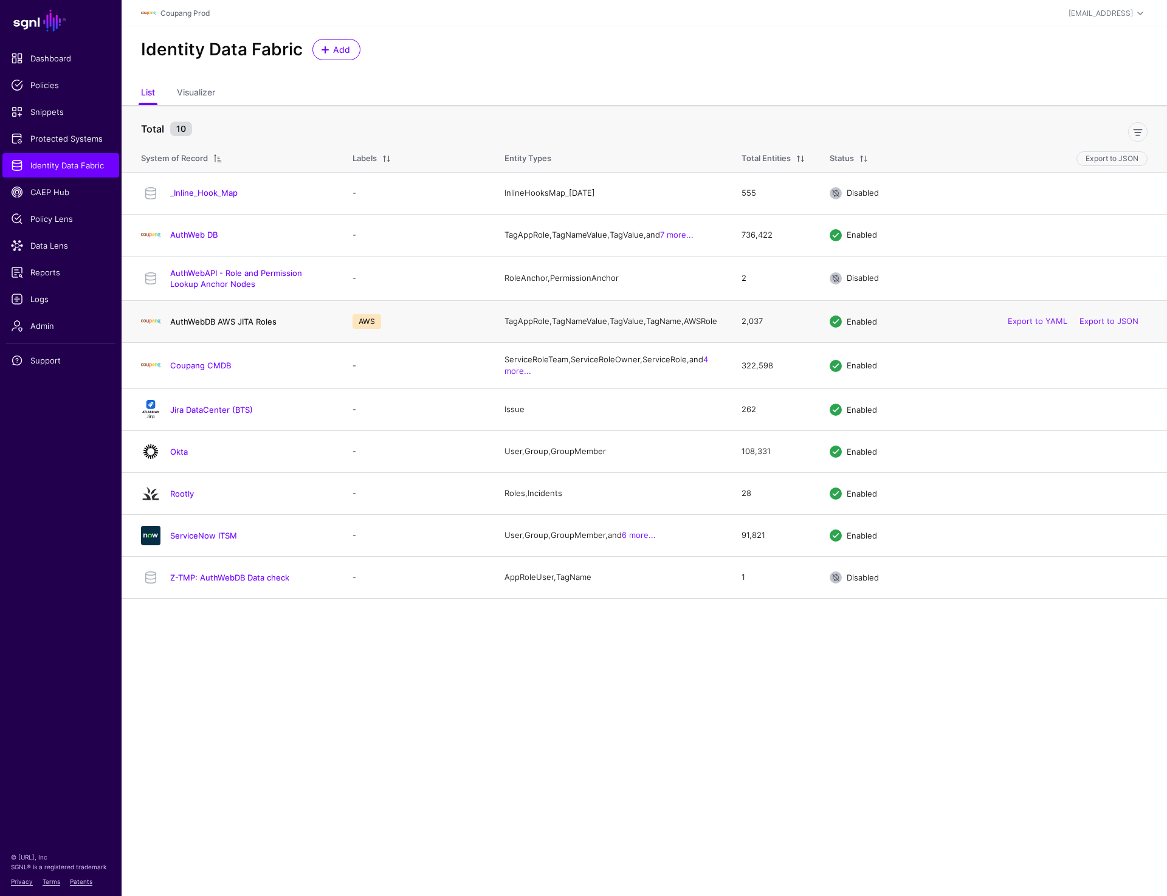
click at [211, 326] on link "AuthWebDB AWS JITA Roles" at bounding box center [223, 322] width 106 height 10
click at [200, 414] on link "Jira DataCenter (BTS)" at bounding box center [211, 410] width 83 height 10
